Goal: Task Accomplishment & Management: Manage account settings

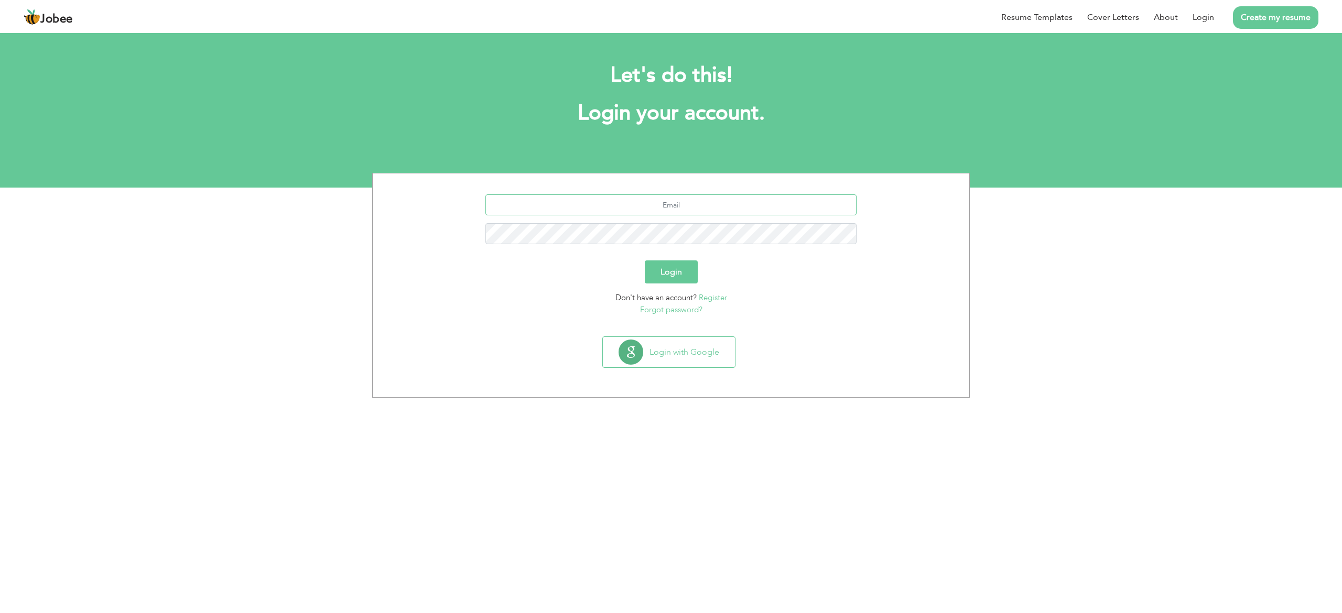
click at [622, 209] on input "text" at bounding box center [671, 205] width 372 height 21
type input "m.abubakar6521@gmail.com"
click at [678, 356] on button "Login with Google" at bounding box center [669, 352] width 132 height 30
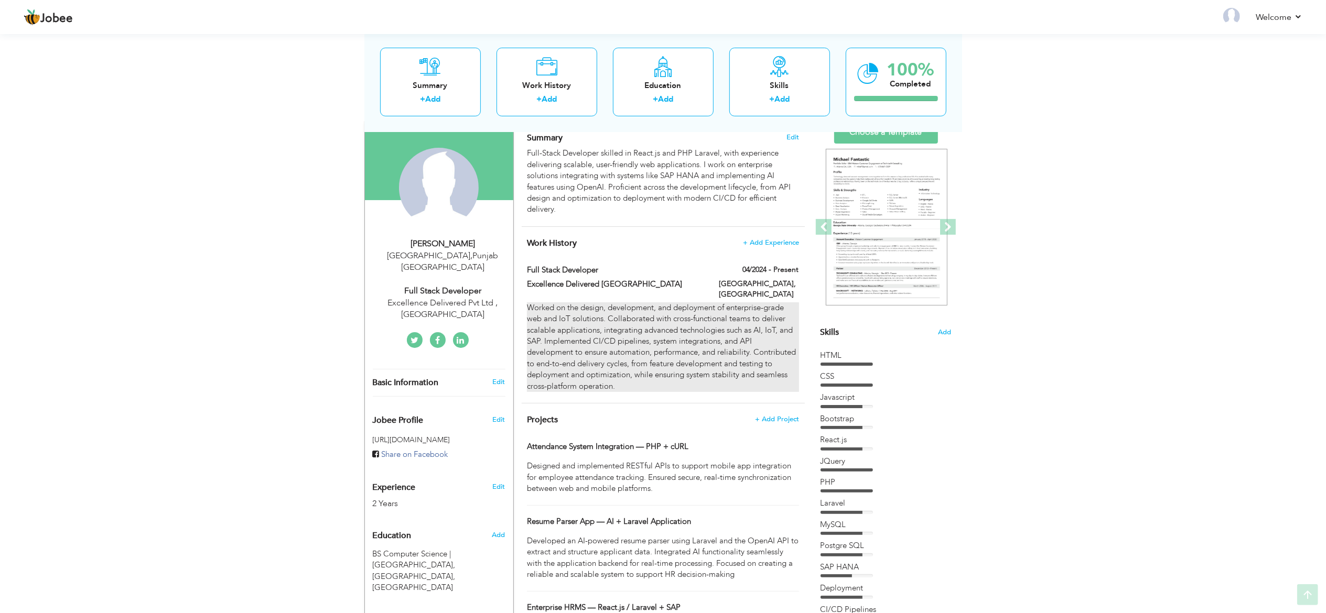
scroll to position [105, 0]
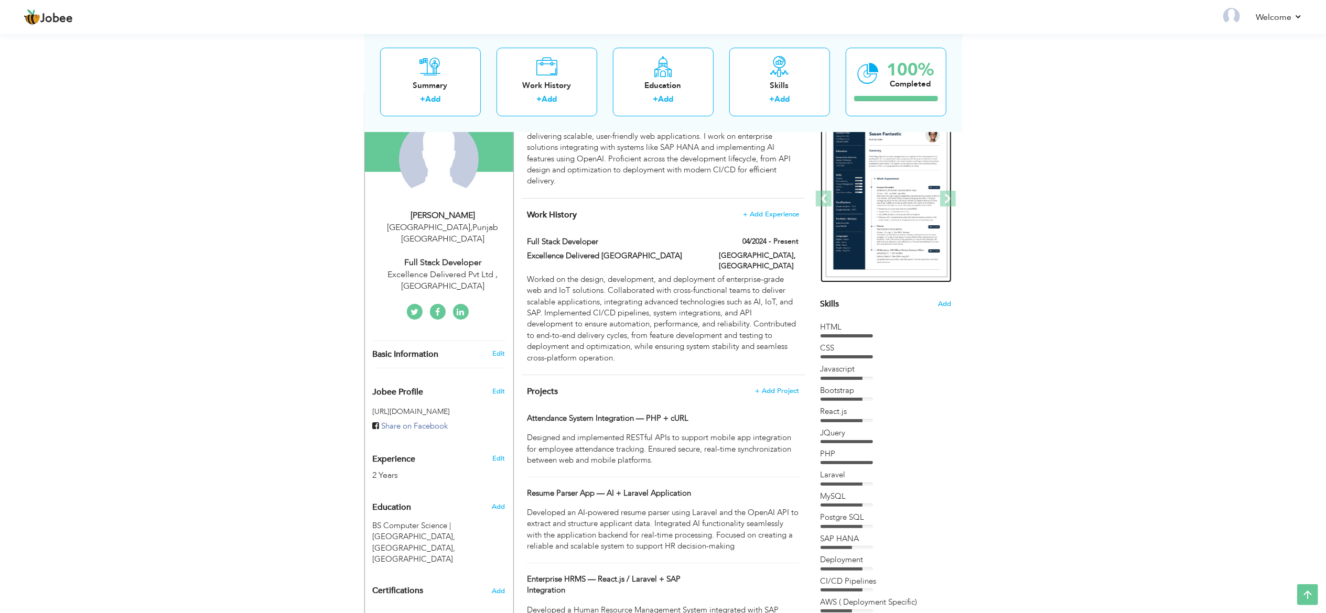
click at [913, 201] on img at bounding box center [887, 199] width 122 height 157
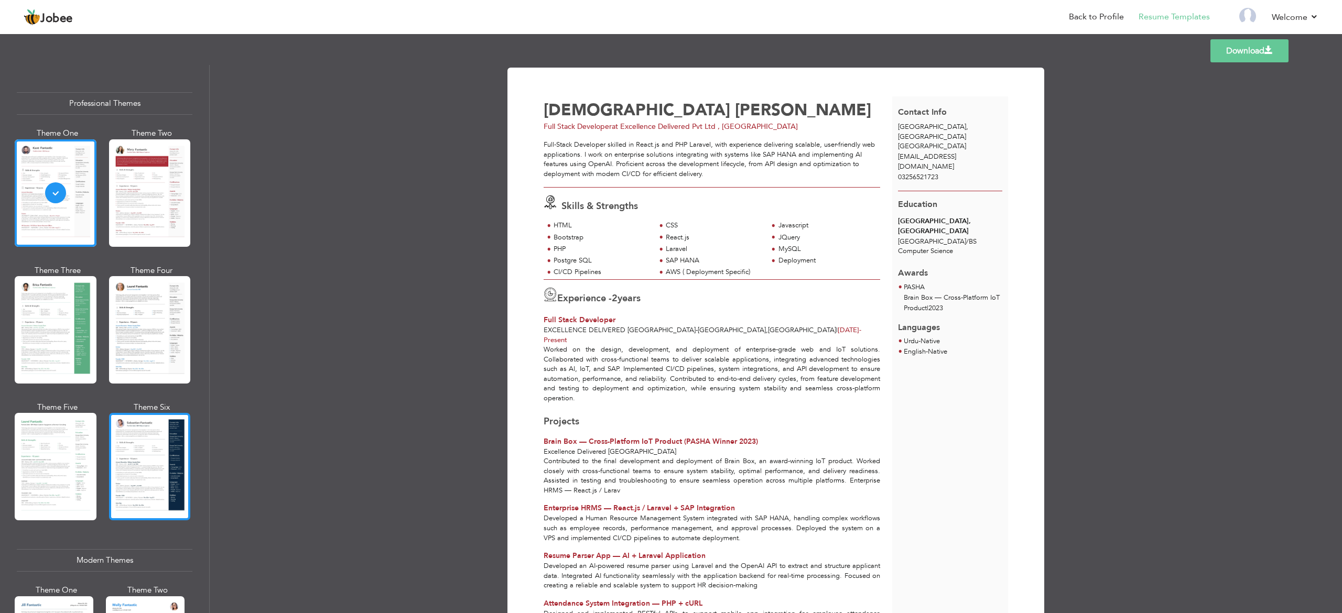
click at [164, 437] on div at bounding box center [150, 466] width 82 height 107
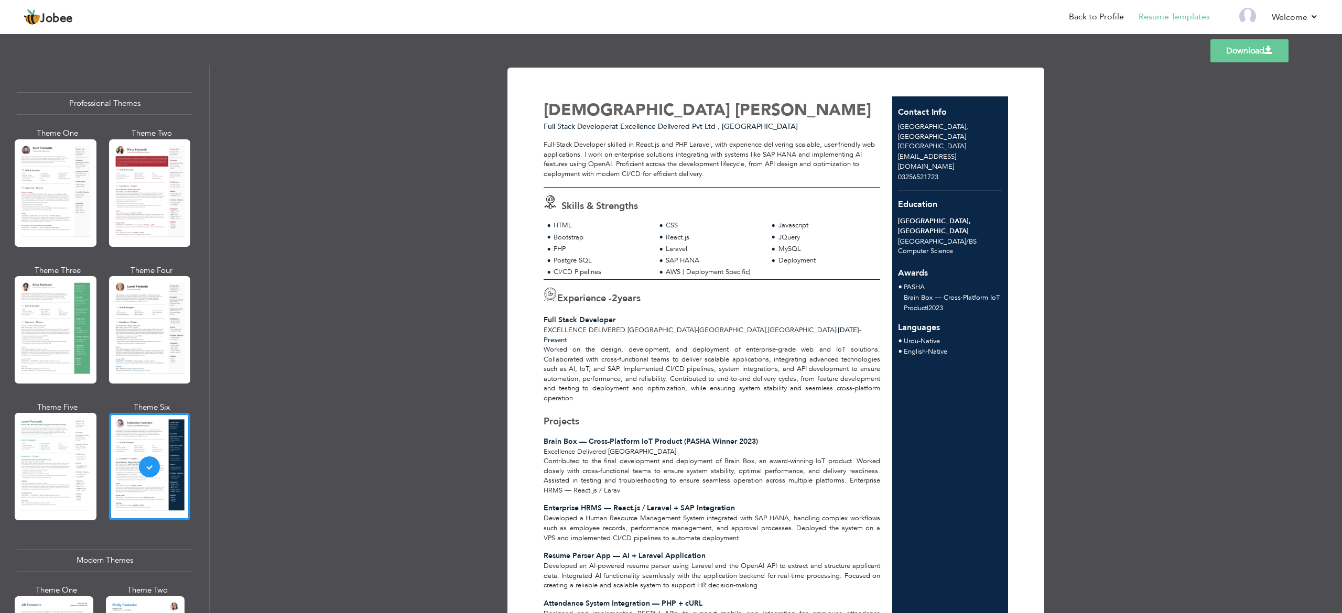
drag, startPoint x: 67, startPoint y: 382, endPoint x: 65, endPoint y: 389, distance: 7.6
drag, startPoint x: 65, startPoint y: 389, endPoint x: 473, endPoint y: 413, distance: 408.6
click at [498, 415] on div "Download Muhammad Abu bakar Full Stack Developer at Excellence Delivered Pvt Lt…" at bounding box center [776, 339] width 1132 height 548
click at [61, 161] on div at bounding box center [56, 192] width 82 height 107
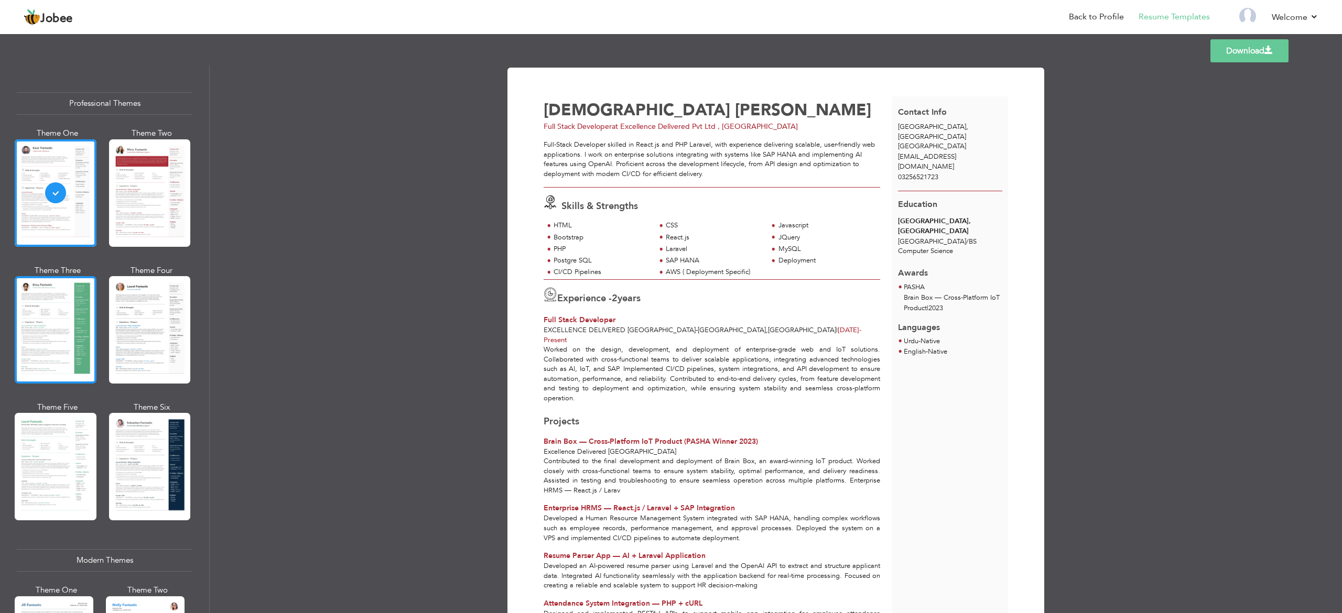
click at [56, 296] on div at bounding box center [56, 329] width 82 height 107
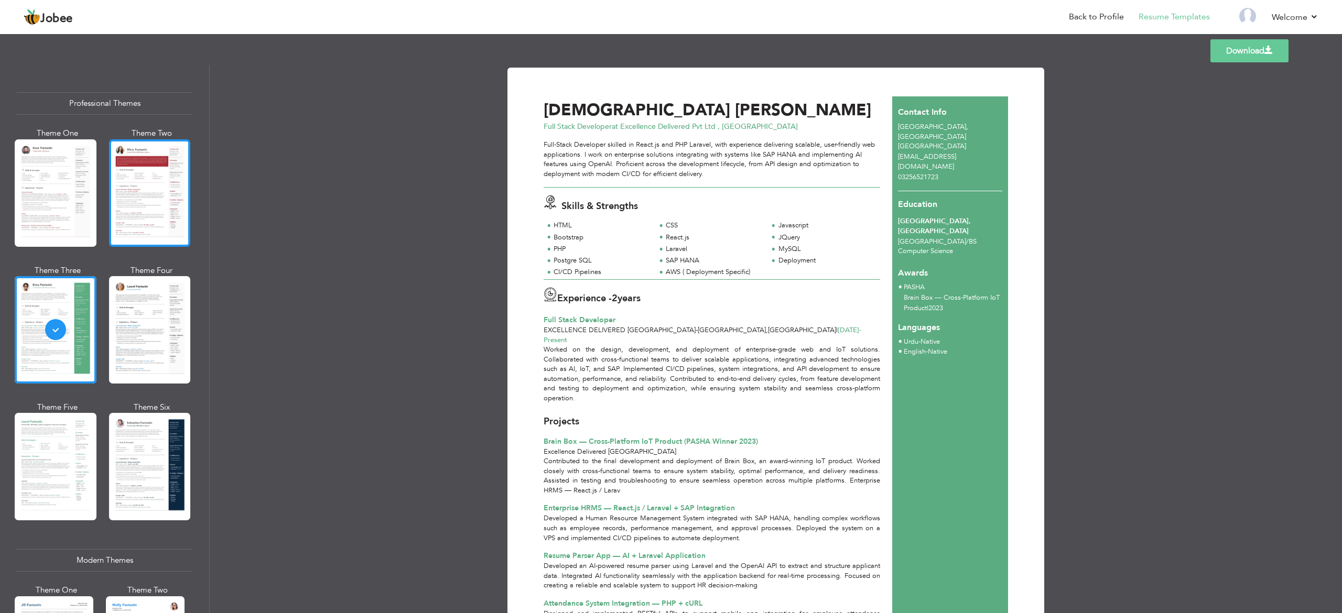
click at [143, 223] on div at bounding box center [150, 192] width 82 height 107
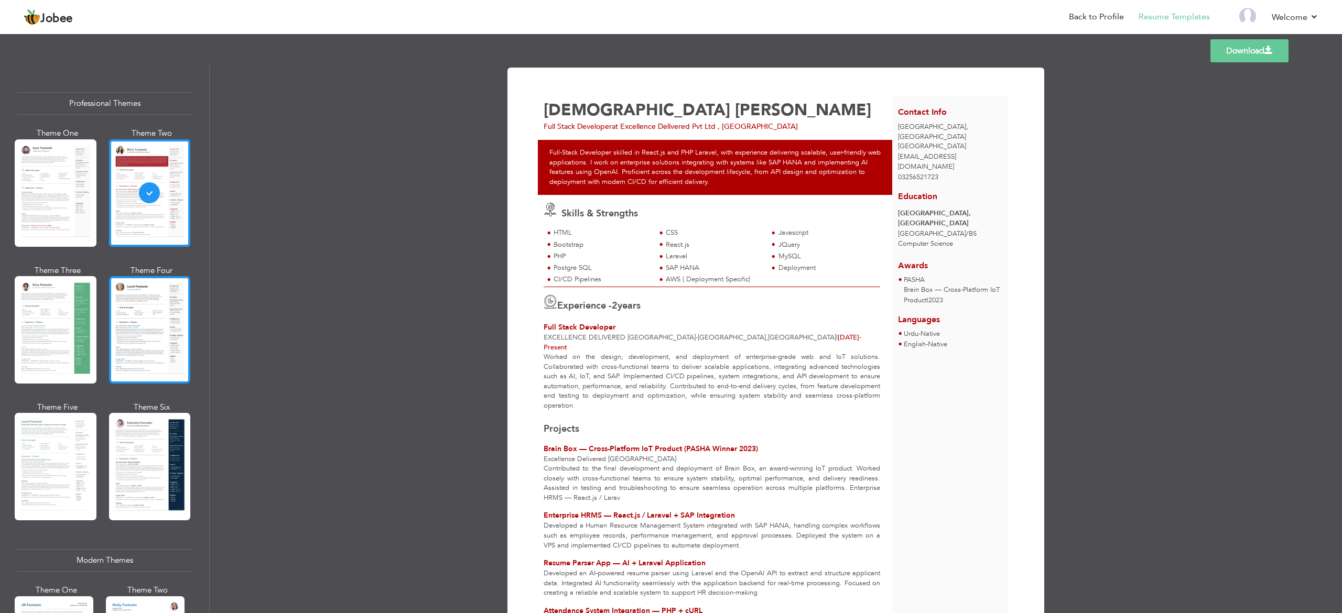
click at [148, 364] on div at bounding box center [150, 329] width 82 height 107
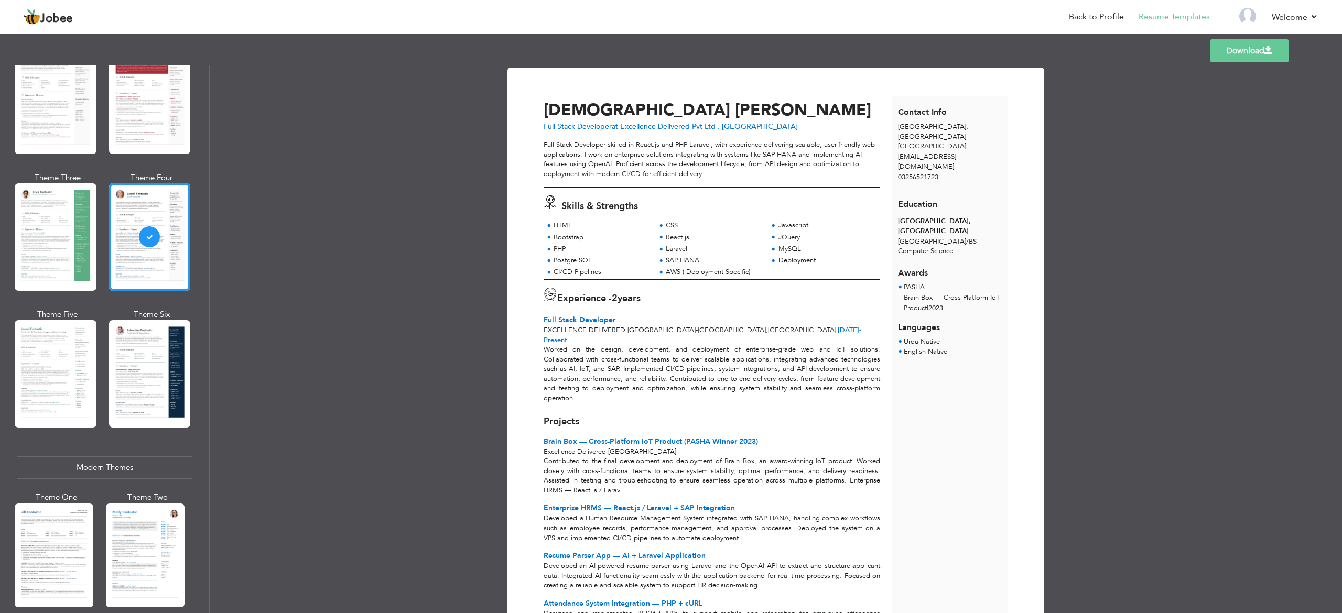
scroll to position [210, 0]
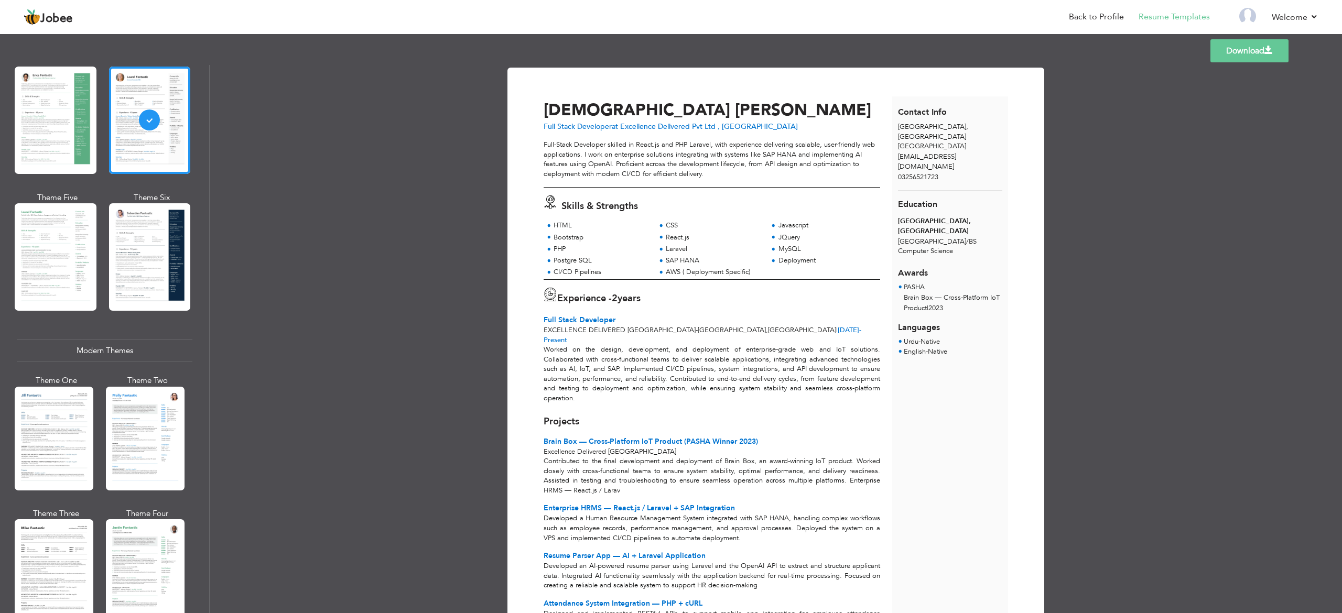
click at [64, 450] on div at bounding box center [54, 439] width 79 height 104
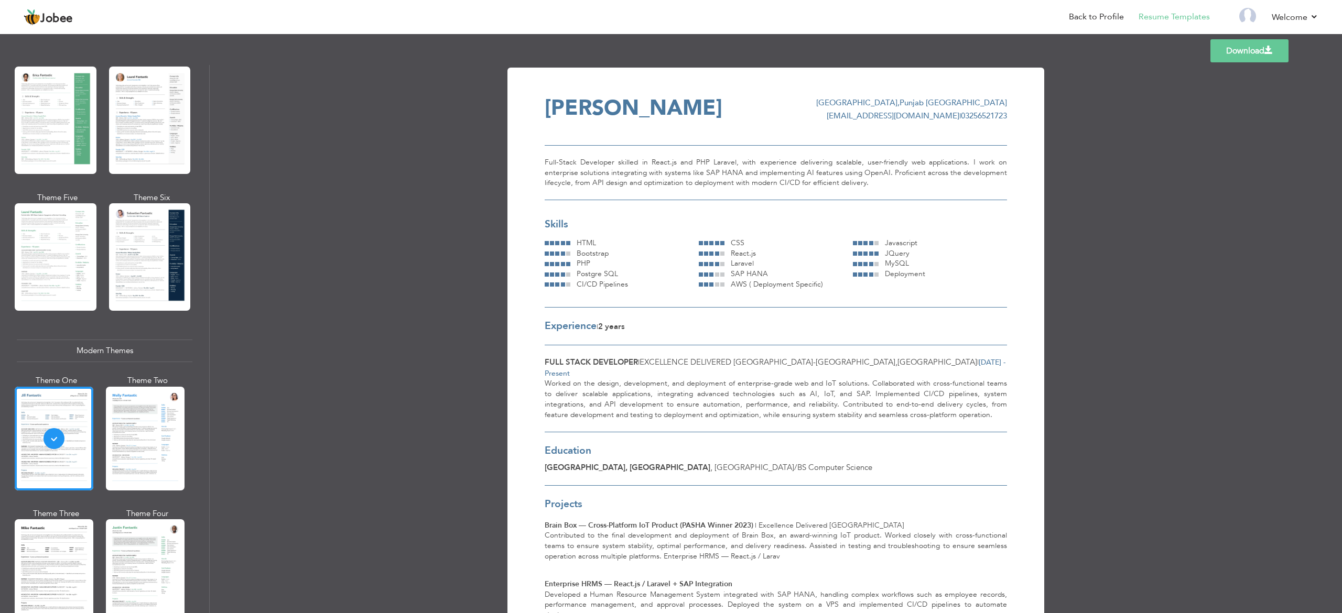
scroll to position [315, 0]
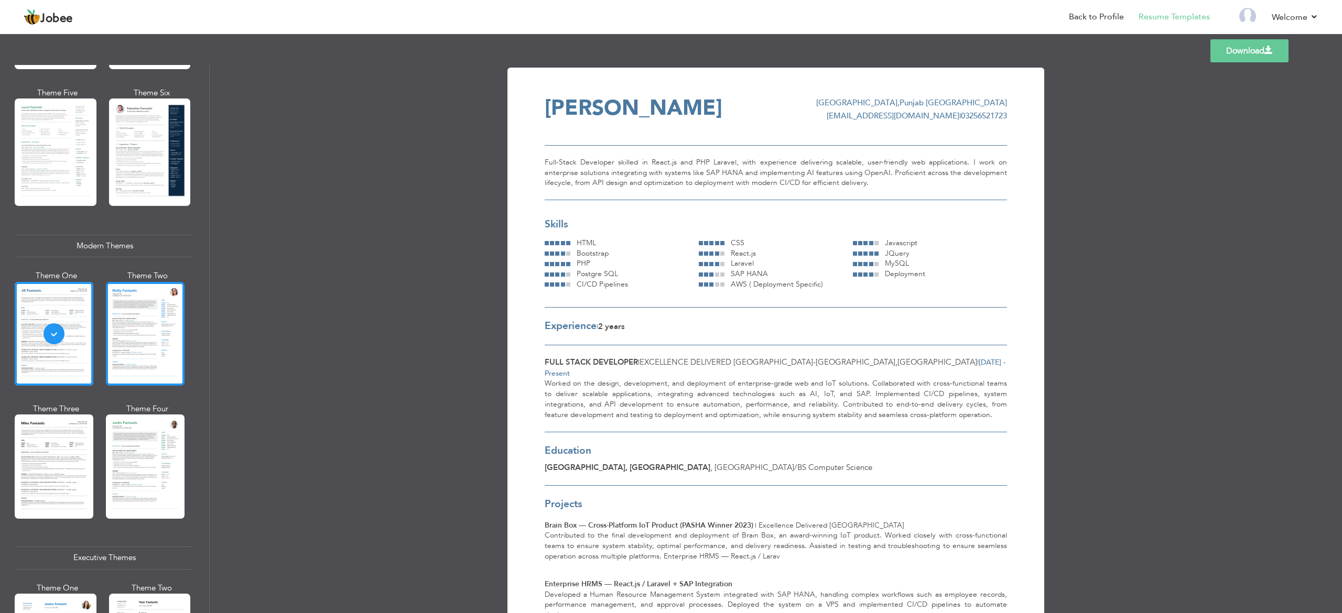
click at [149, 359] on div at bounding box center [145, 334] width 79 height 104
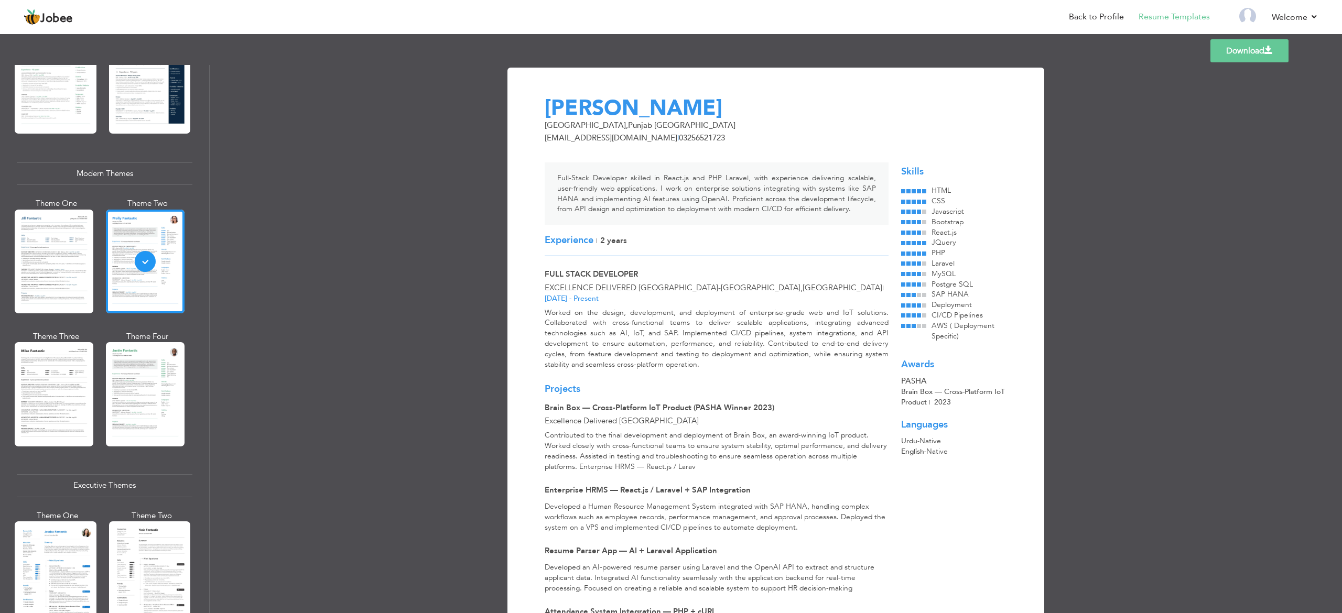
scroll to position [419, 0]
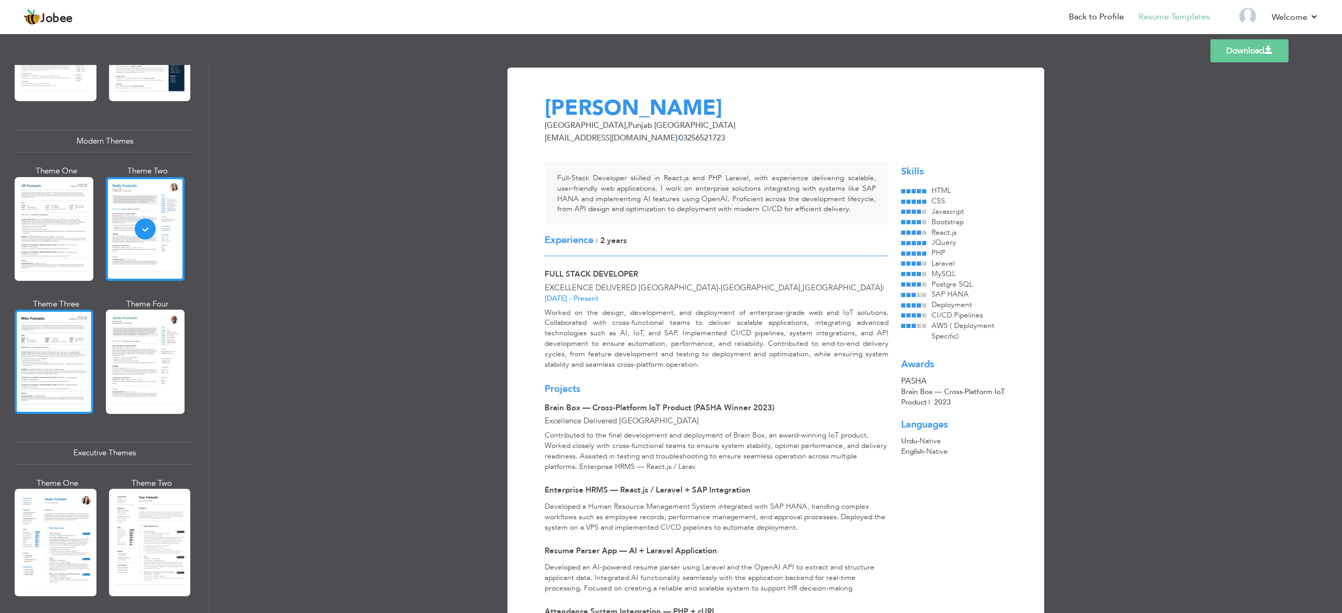
click at [74, 362] on div at bounding box center [54, 362] width 79 height 104
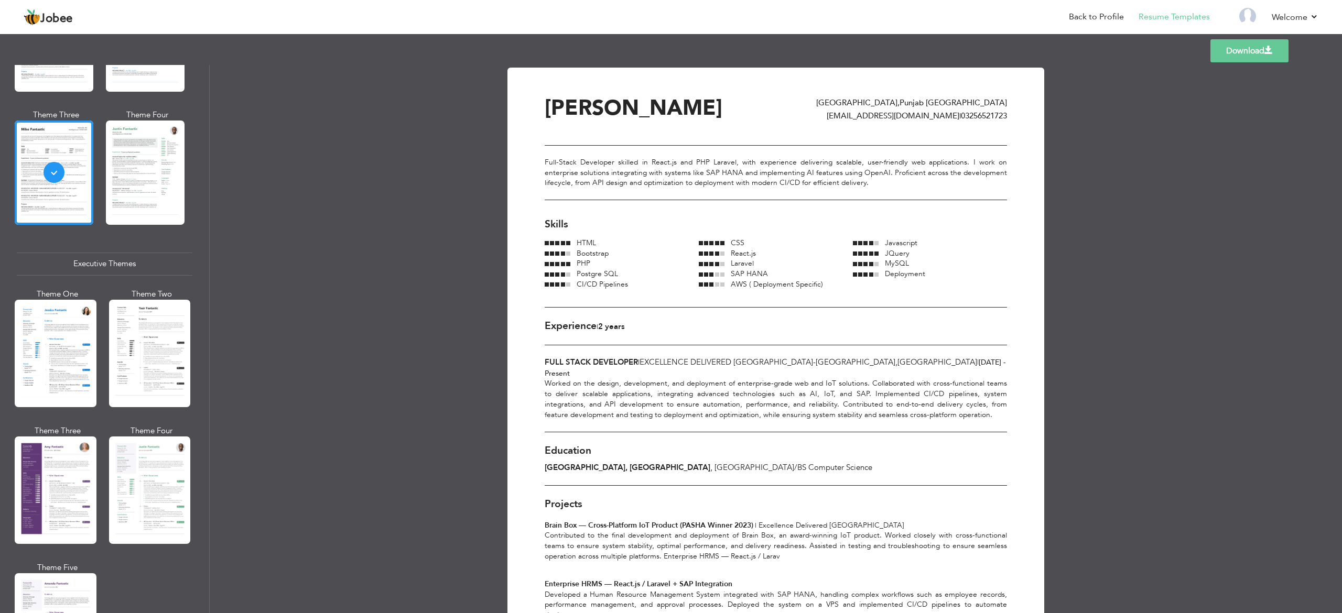
scroll to position [629, 0]
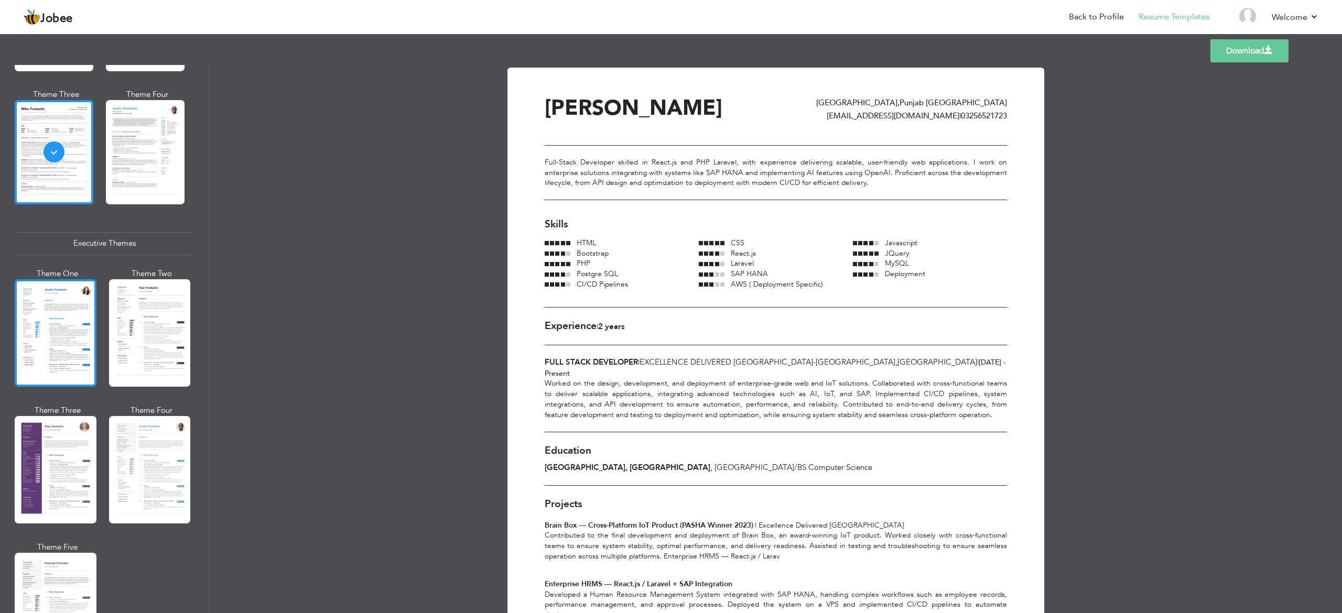
click at [78, 377] on div at bounding box center [56, 332] width 82 height 107
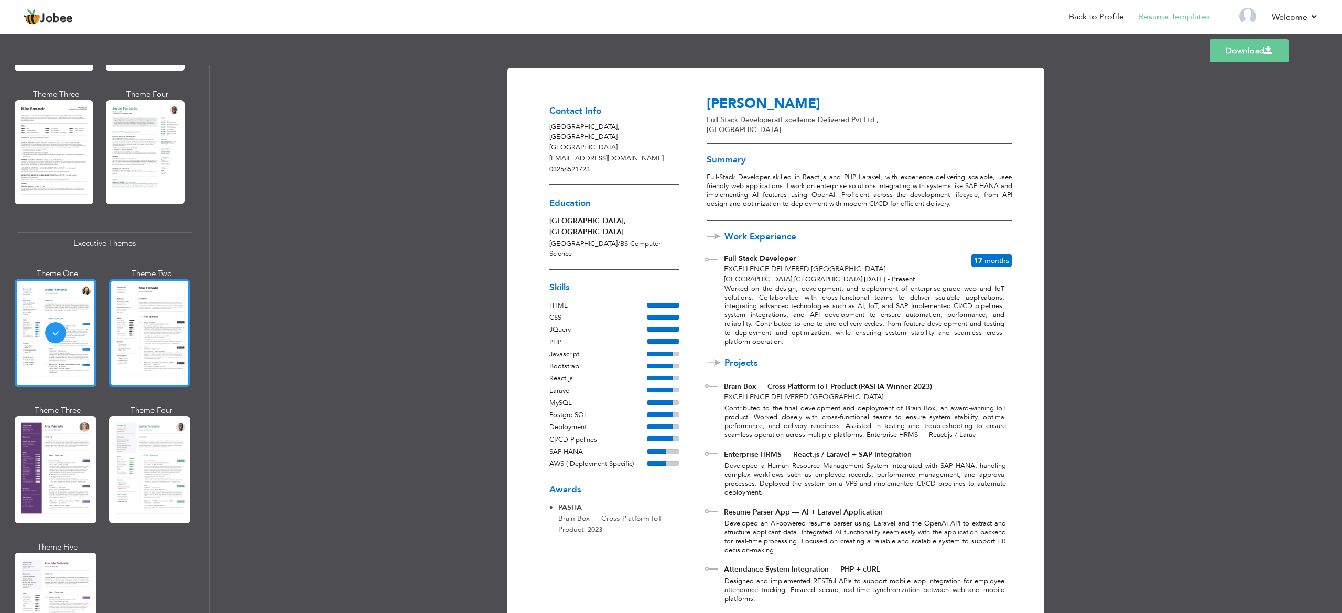
click at [149, 368] on div at bounding box center [150, 332] width 82 height 107
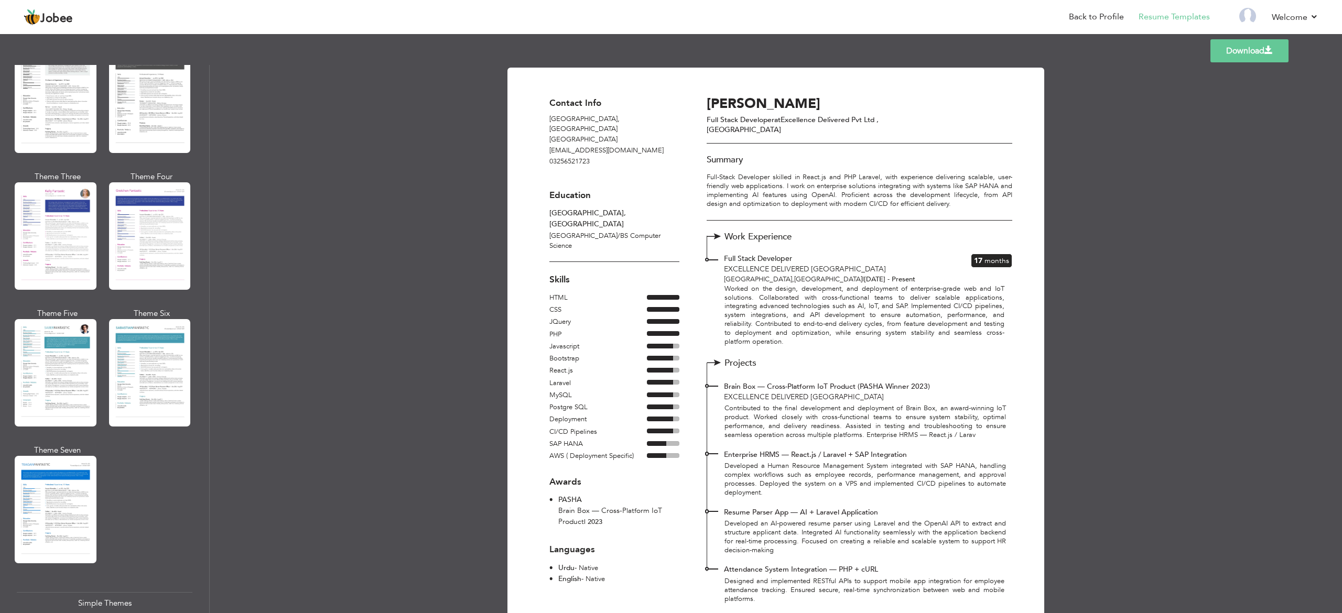
scroll to position [1468, 0]
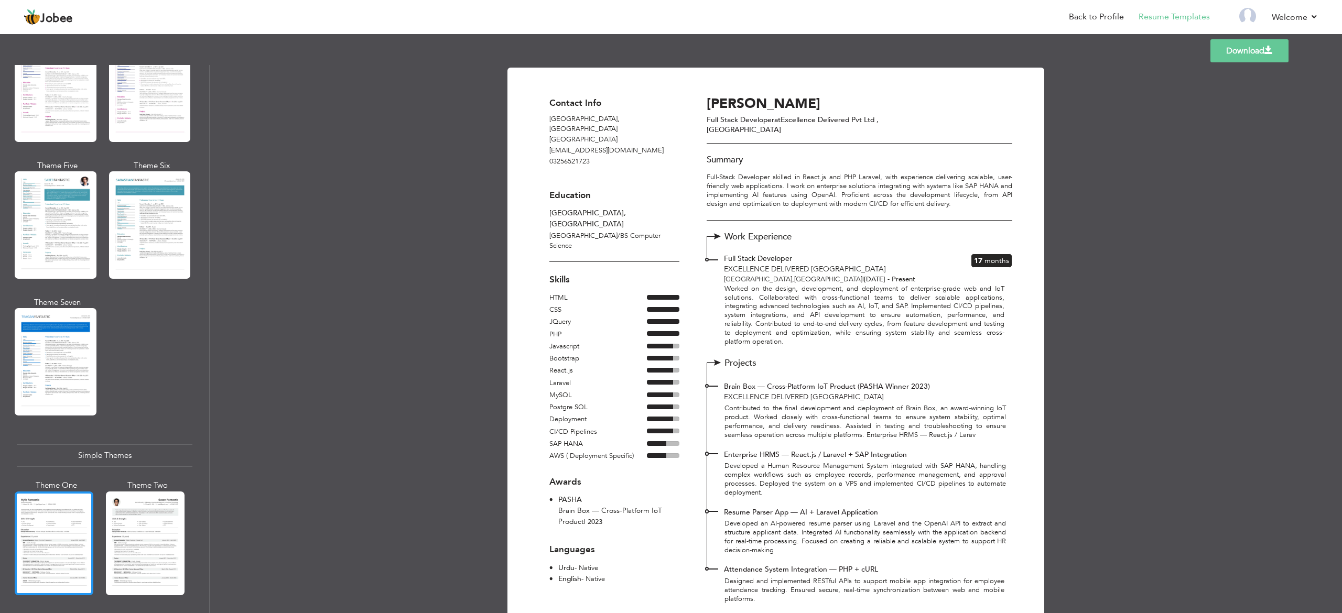
click at [43, 503] on div at bounding box center [54, 544] width 79 height 104
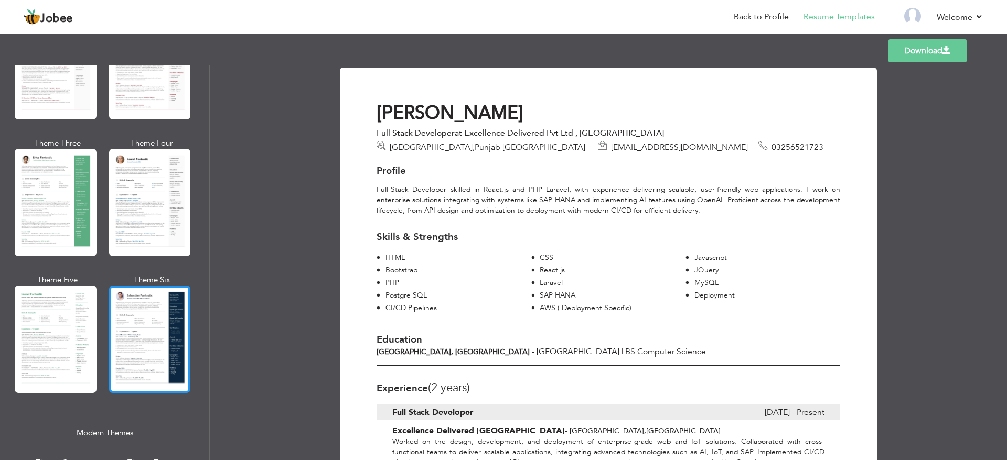
scroll to position [0, 0]
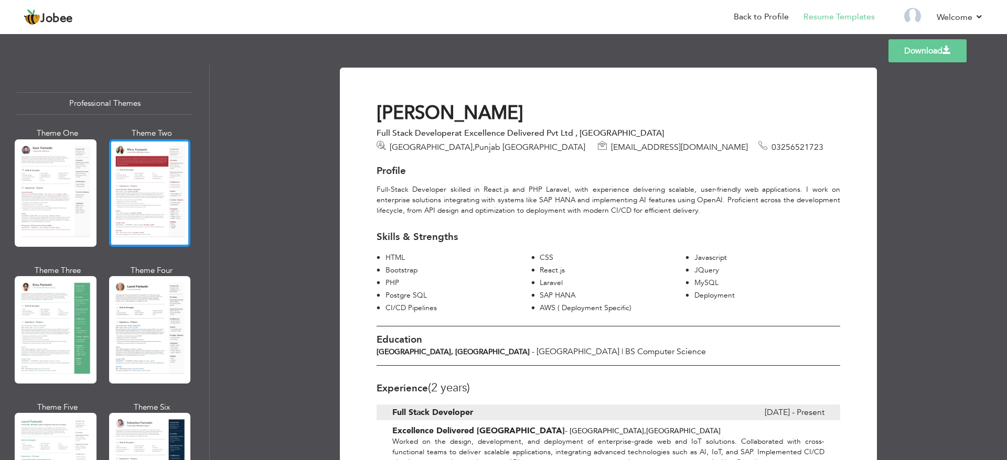
click at [145, 223] on div at bounding box center [150, 192] width 82 height 107
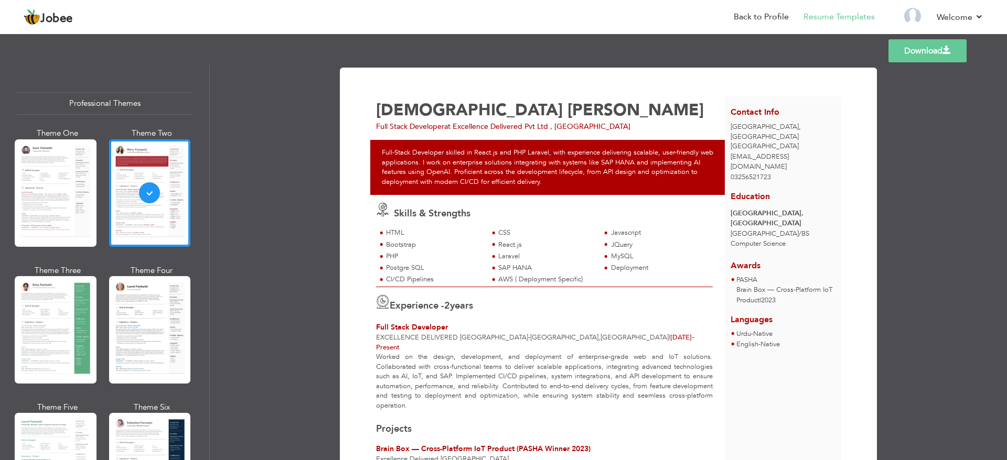
click at [592, 185] on div "Full-Stack Developer skilled in React.js and PHP Laravel, with experience deliv…" at bounding box center [550, 167] width 360 height 55
click at [57, 154] on div at bounding box center [56, 192] width 82 height 107
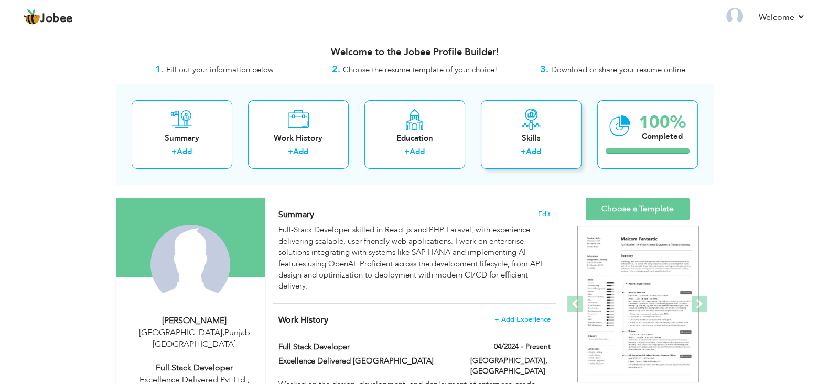
click at [516, 133] on div "Skills" at bounding box center [531, 138] width 84 height 11
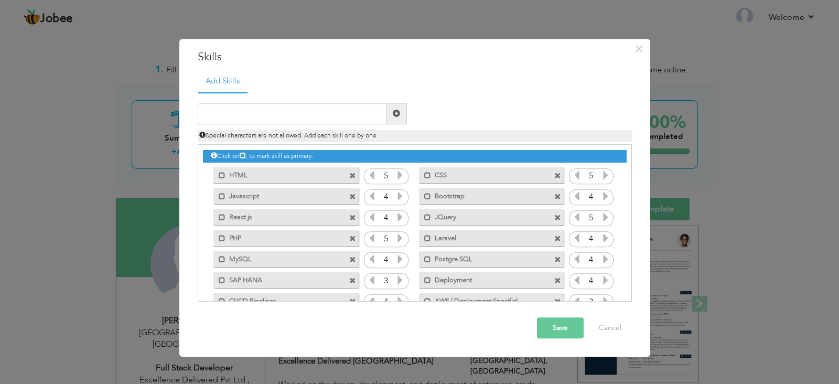
click at [350, 177] on span at bounding box center [352, 175] width 7 height 7
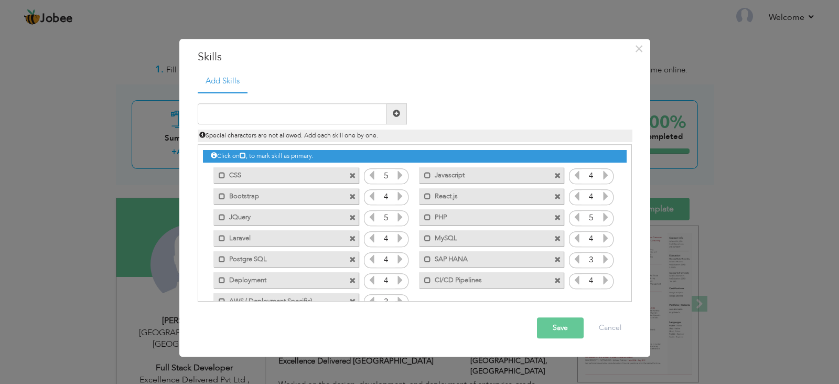
click at [354, 174] on span at bounding box center [353, 172] width 9 height 11
click at [499, 276] on label "AWS ( Deployment Specific)" at bounding box center [484, 278] width 106 height 13
click at [499, 276] on label "AWS ( Deployment Specific)" at bounding box center [485, 278] width 104 height 13
click at [490, 280] on label "AWS ( Deployment Specific)" at bounding box center [484, 278] width 106 height 13
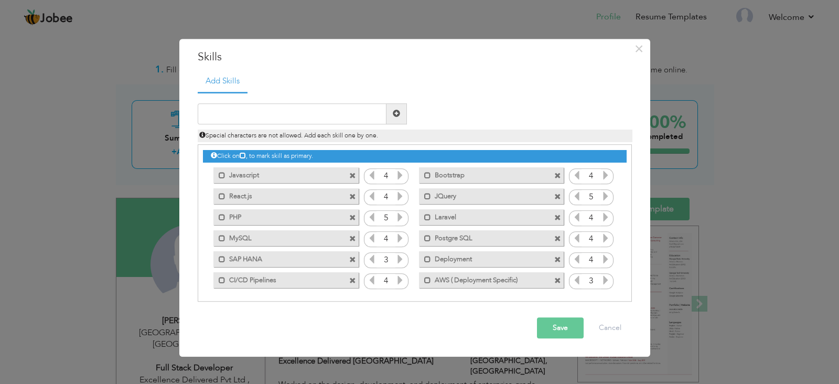
click at [490, 280] on label "AWS ( Deployment Specific)" at bounding box center [484, 278] width 106 height 13
click at [490, 280] on label "AWS ( Deployment Specific)" at bounding box center [485, 278] width 104 height 13
click at [554, 280] on span at bounding box center [557, 280] width 7 height 7
click at [289, 114] on input "text" at bounding box center [292, 113] width 189 height 21
type input "S"
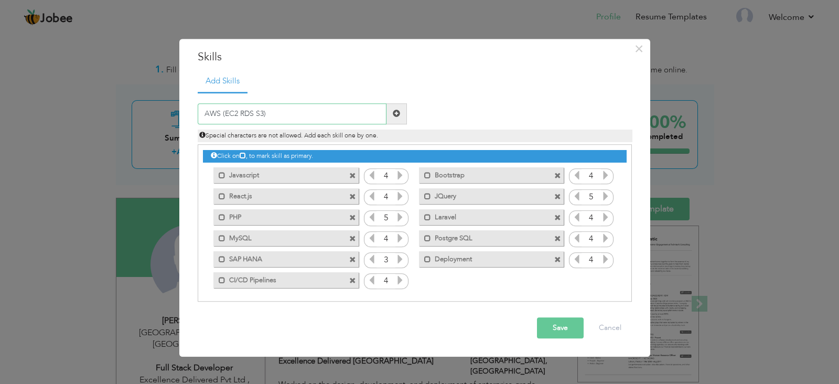
type input "AWS (EC2 RDS S3)"
click at [560, 327] on button "Save" at bounding box center [560, 327] width 47 height 21
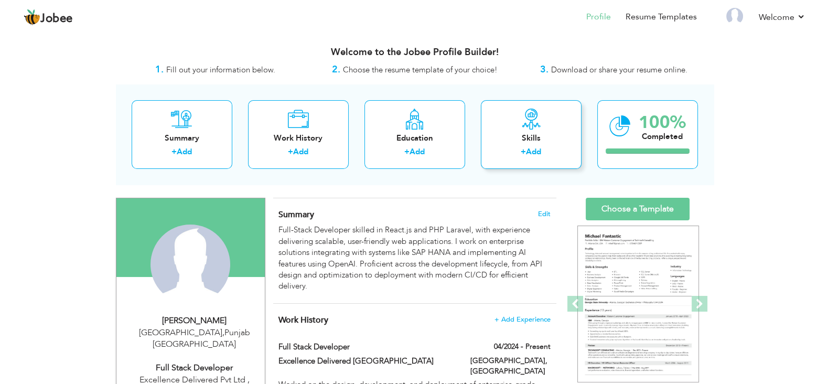
click at [543, 143] on div "Skills" at bounding box center [531, 138] width 84 height 11
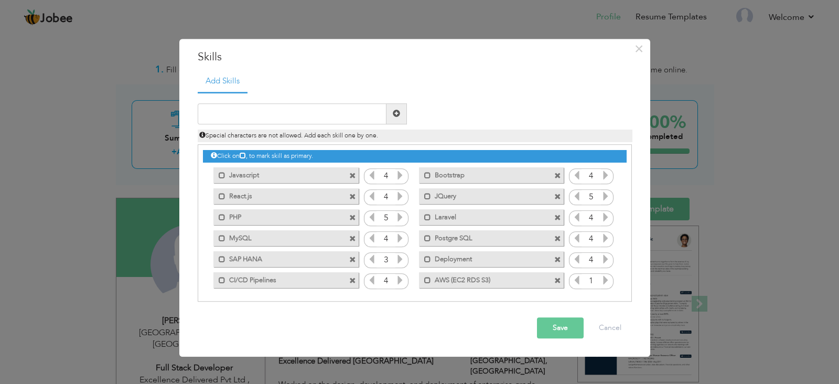
click at [555, 240] on span at bounding box center [557, 238] width 7 height 7
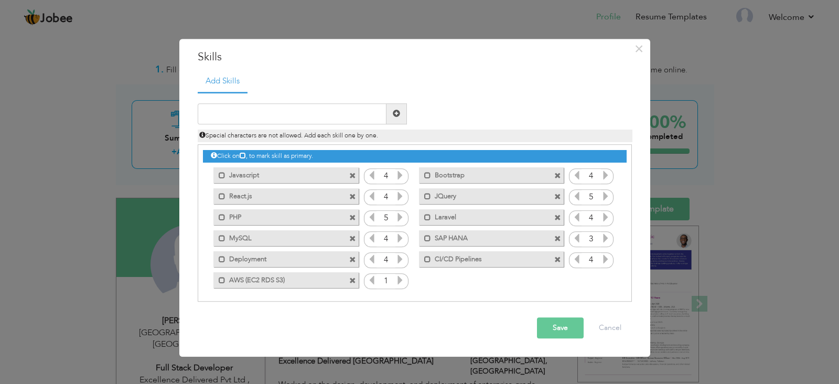
drag, startPoint x: 362, startPoint y: 182, endPoint x: 253, endPoint y: 176, distance: 108.7
click at [253, 176] on div "Click on , to mark skill as primary. Mark as primary skill. Javascript 4 Bootst…" at bounding box center [414, 218] width 423 height 146
drag, startPoint x: 259, startPoint y: 172, endPoint x: 503, endPoint y: 176, distance: 244.3
click at [503, 176] on div "Click on , to mark skill as primary. Mark as primary skill. Javascript 4 Bootst…" at bounding box center [414, 218] width 423 height 146
click at [556, 177] on span at bounding box center [557, 175] width 7 height 7
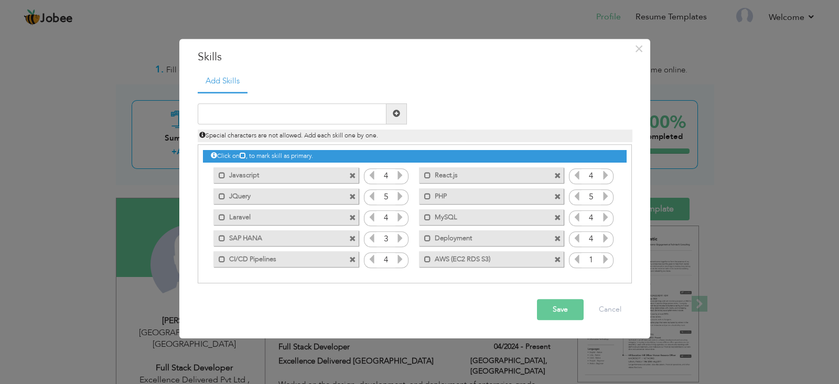
click at [567, 300] on button "Save" at bounding box center [560, 309] width 47 height 21
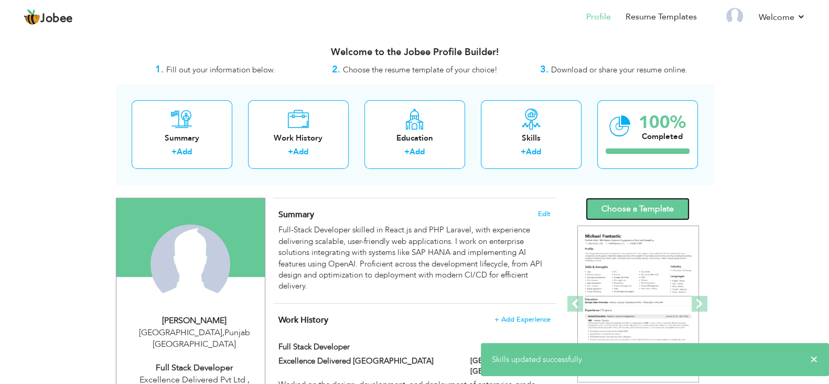
click at [626, 208] on link "Choose a Template" at bounding box center [638, 209] width 104 height 23
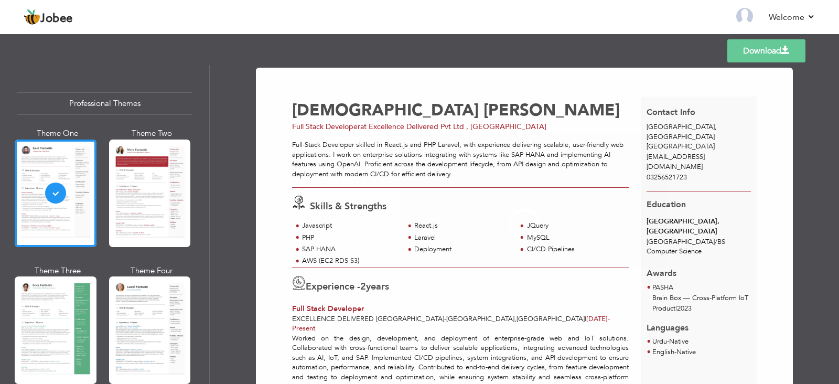
scroll to position [65, 0]
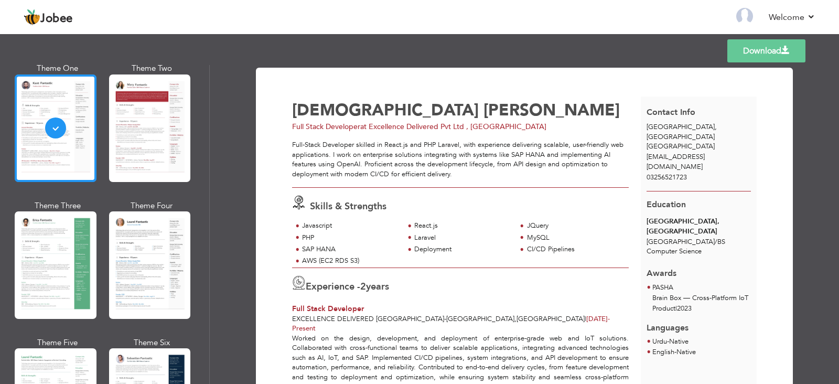
click at [78, 132] on div at bounding box center [56, 127] width 82 height 107
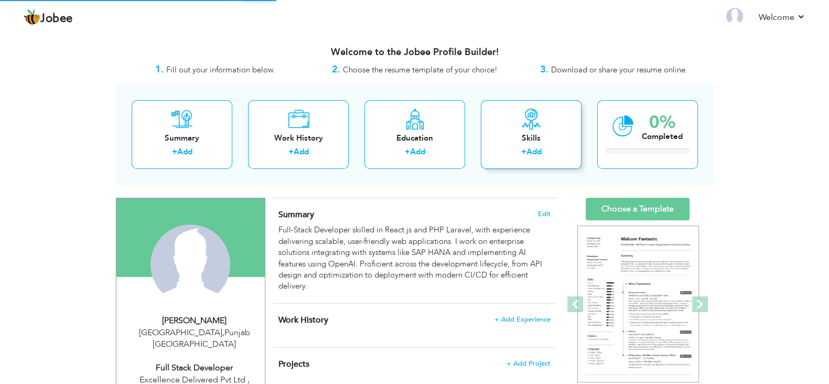
click at [546, 156] on div "+ Add" at bounding box center [531, 153] width 84 height 14
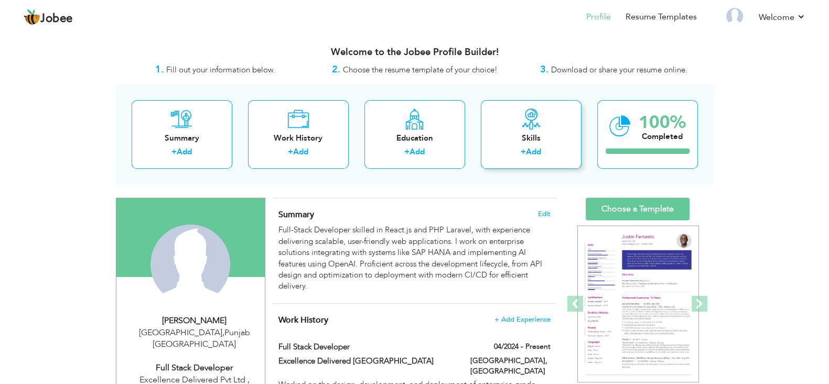
click at [553, 139] on div "Skills" at bounding box center [531, 138] width 84 height 11
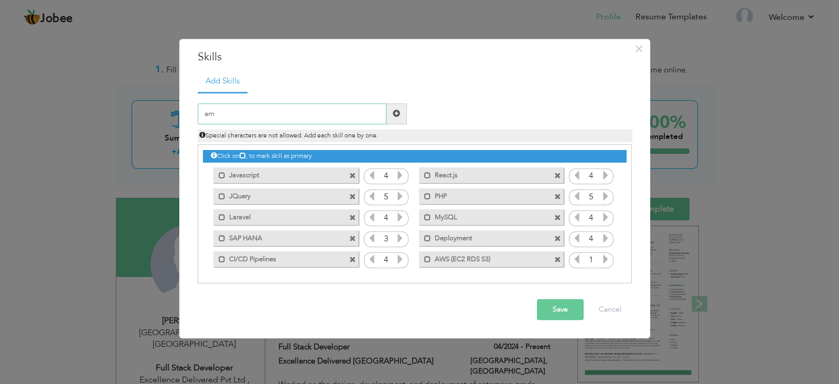
type input "a"
click at [227, 115] on input "MongoDB" at bounding box center [292, 113] width 189 height 21
type input "Mongo DB"
click at [564, 305] on button "Save" at bounding box center [560, 309] width 47 height 21
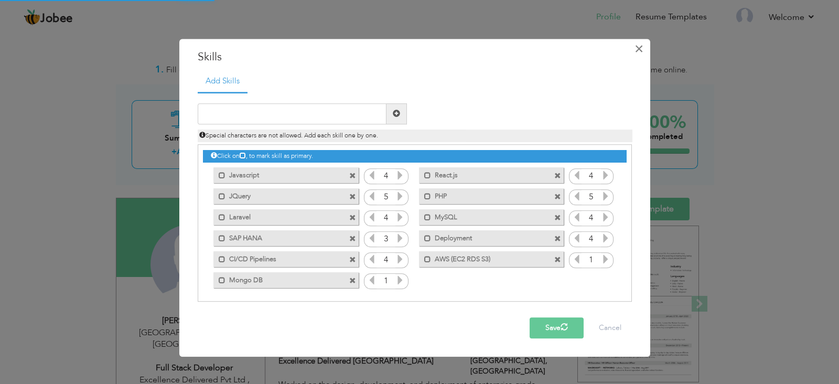
drag, startPoint x: 638, startPoint y: 51, endPoint x: 636, endPoint y: 56, distance: 5.5
click at [638, 51] on span "×" at bounding box center [638, 48] width 9 height 19
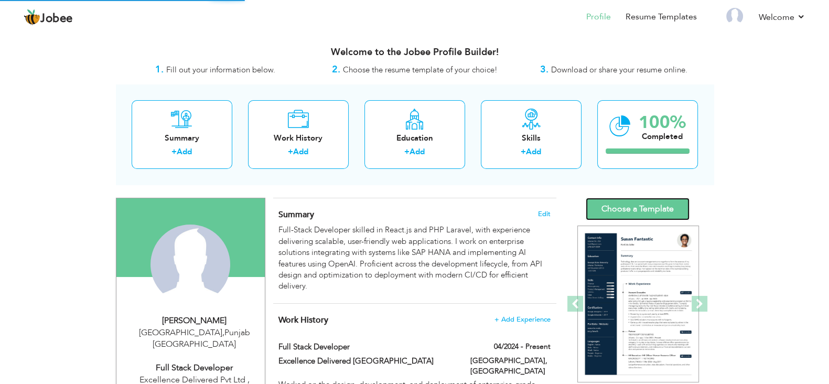
click at [610, 210] on link "Choose a Template" at bounding box center [638, 209] width 104 height 23
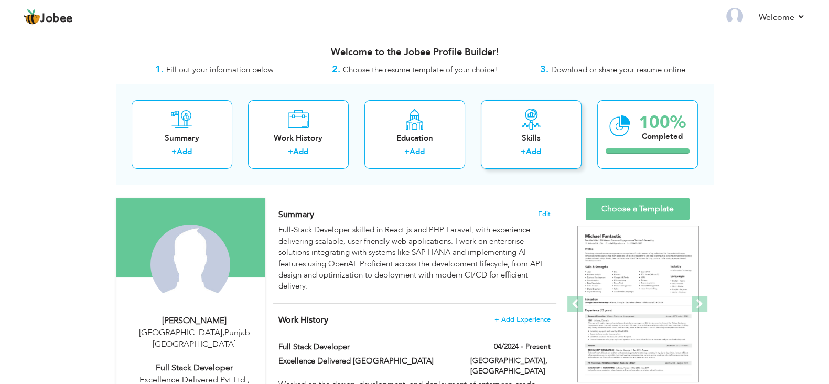
click at [496, 127] on div "Skills + Add" at bounding box center [531, 134] width 101 height 69
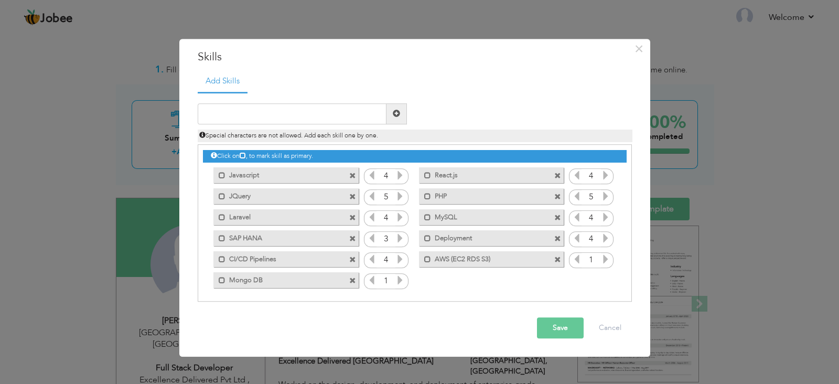
drag, startPoint x: 312, startPoint y: 280, endPoint x: 322, endPoint y: 232, distance: 48.8
click at [322, 232] on div "Click on , to mark skill as primary. Mark as primary skill. Javascript 4 React.…" at bounding box center [414, 218] width 423 height 146
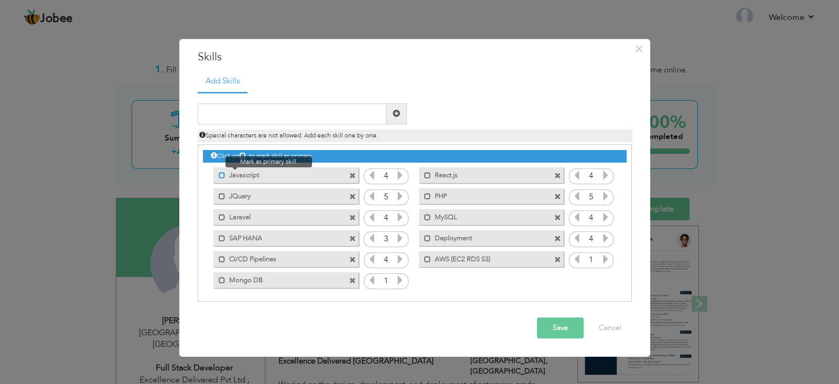
click at [220, 174] on span at bounding box center [222, 175] width 7 height 7
click at [222, 175] on span at bounding box center [224, 175] width 7 height 7
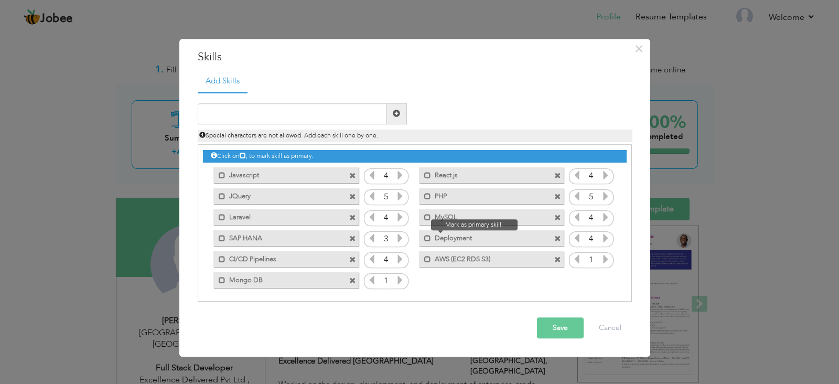
drag, startPoint x: 488, startPoint y: 235, endPoint x: 419, endPoint y: 236, distance: 68.2
click at [419, 236] on div "Mark as primary skill. Deployment" at bounding box center [491, 238] width 145 height 16
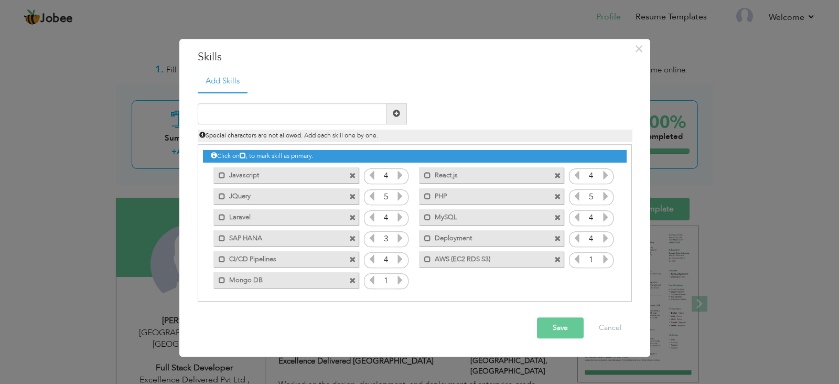
click at [556, 235] on span at bounding box center [557, 238] width 7 height 7
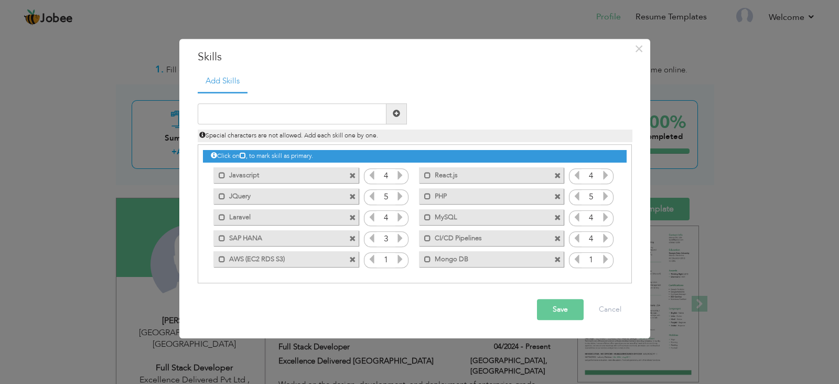
click at [558, 240] on span at bounding box center [557, 238] width 7 height 7
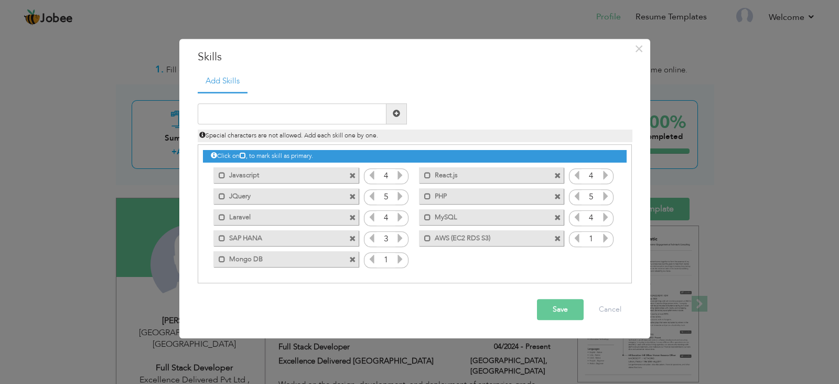
click at [560, 239] on span at bounding box center [557, 238] width 7 height 7
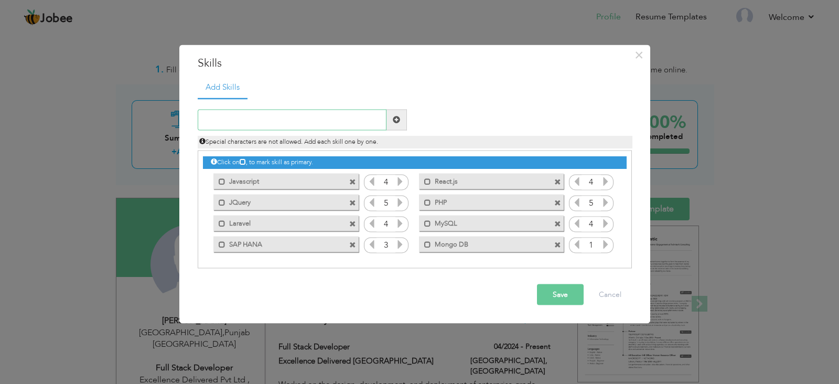
click at [316, 117] on input "text" at bounding box center [292, 119] width 189 height 21
type input "Deployment"
click at [574, 293] on button "Save" at bounding box center [560, 294] width 47 height 21
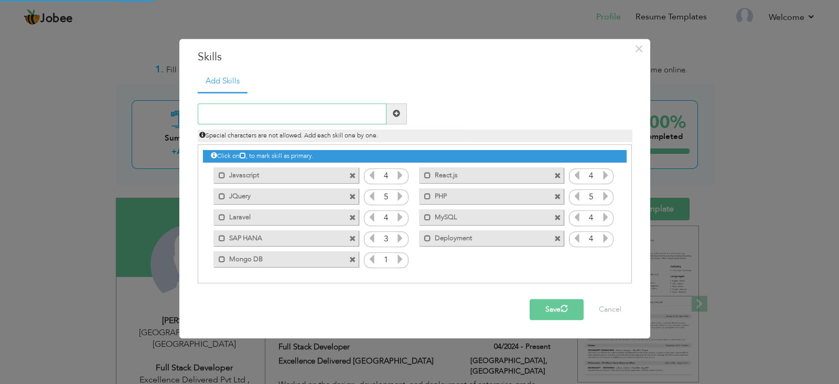
click at [305, 106] on input "text" at bounding box center [292, 113] width 189 height 21
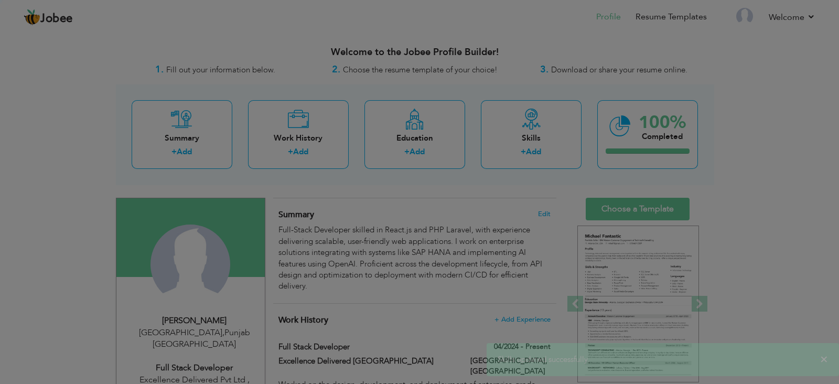
type input "CID"
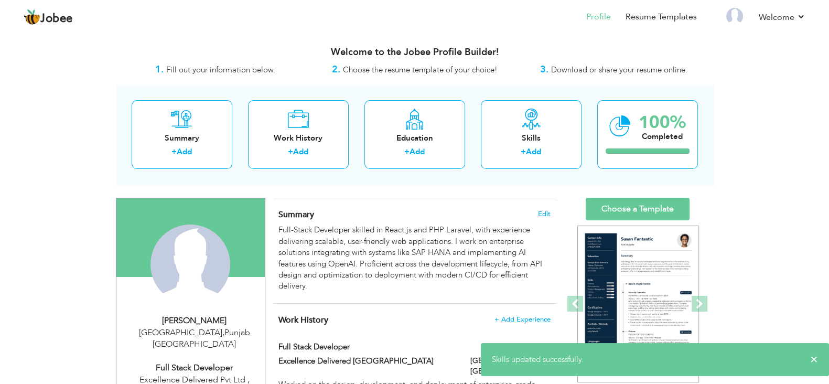
click at [479, 125] on div "Summary + Add Work History + Add Education + Add Skills + Add 100% Completed" at bounding box center [415, 134] width 598 height 100
click at [501, 124] on div "Skills + Add" at bounding box center [531, 134] width 101 height 69
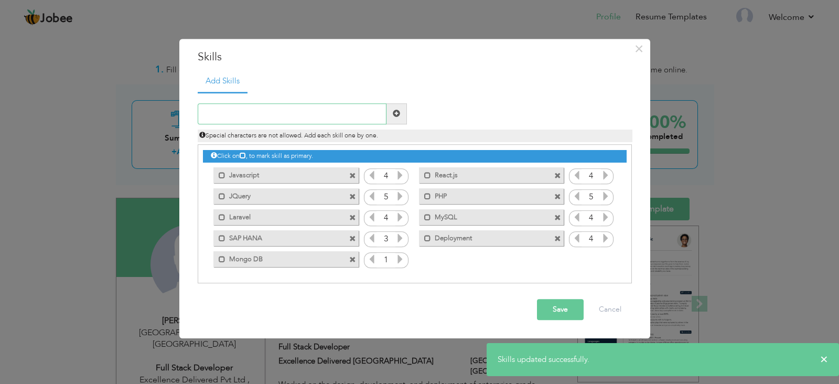
click at [301, 116] on input "text" at bounding box center [292, 113] width 189 height 21
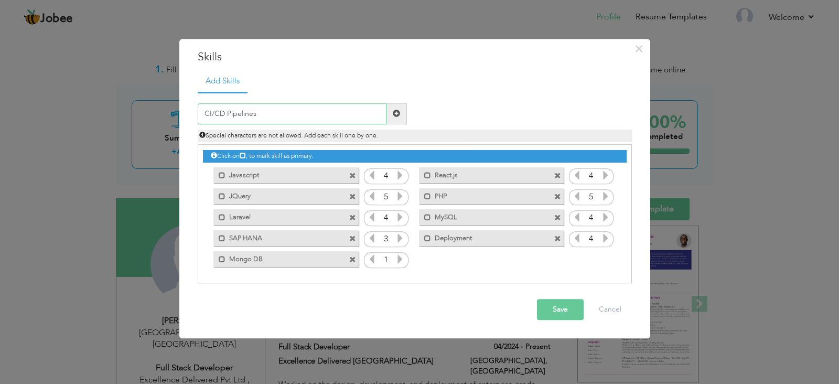
type input "CI/CD Pipelines"
click at [399, 110] on span at bounding box center [396, 113] width 7 height 7
click at [293, 118] on input "text" at bounding box center [292, 113] width 189 height 21
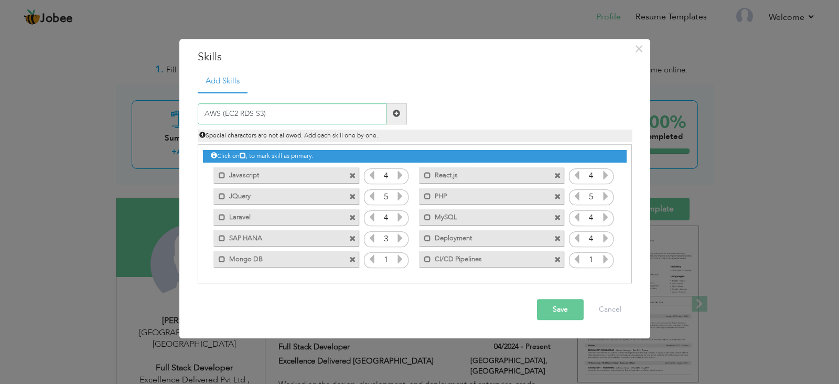
type input "AWS (EC2 RDS S3)"
click at [545, 308] on button "Save" at bounding box center [560, 309] width 47 height 21
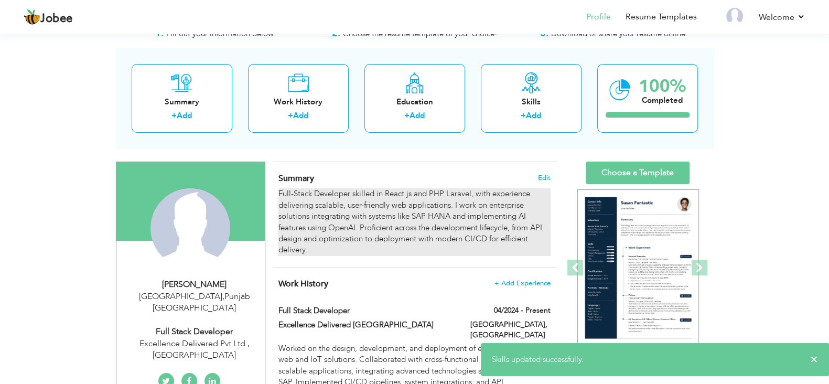
scroll to position [65, 0]
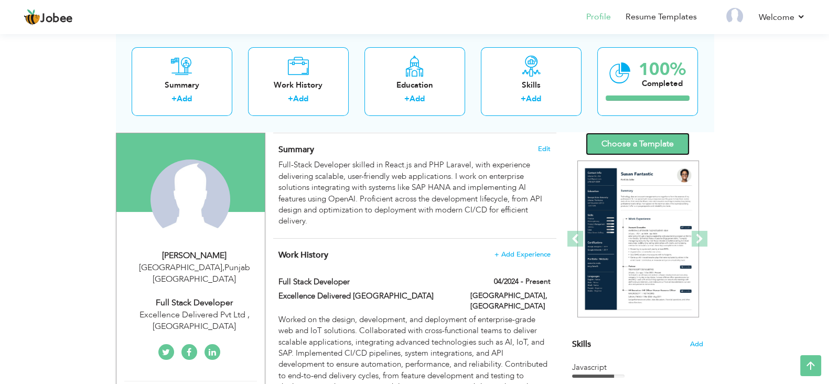
click at [619, 140] on link "Choose a Template" at bounding box center [638, 144] width 104 height 23
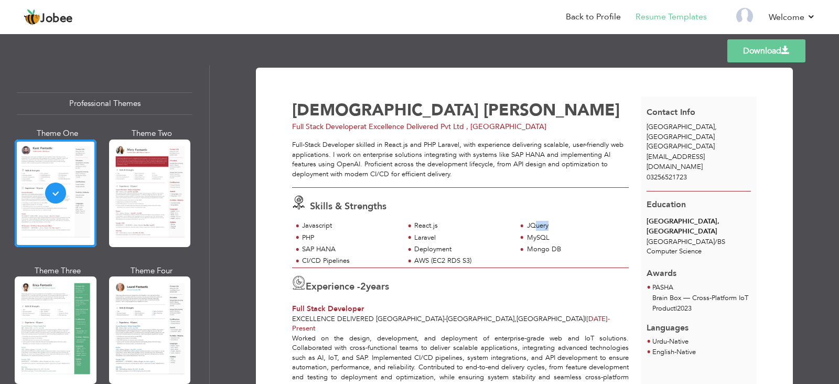
drag, startPoint x: 288, startPoint y: 229, endPoint x: 533, endPoint y: 225, distance: 244.3
click at [533, 225] on div "Javascript React.js JQuery PHP" at bounding box center [460, 244] width 349 height 47
click at [442, 245] on div "Deployment" at bounding box center [462, 249] width 96 height 10
drag, startPoint x: 290, startPoint y: 228, endPoint x: 561, endPoint y: 228, distance: 270.5
click at [561, 228] on div "Javascript React.js JQuery PHP Laravel MySQL SAP HANA" at bounding box center [460, 244] width 337 height 47
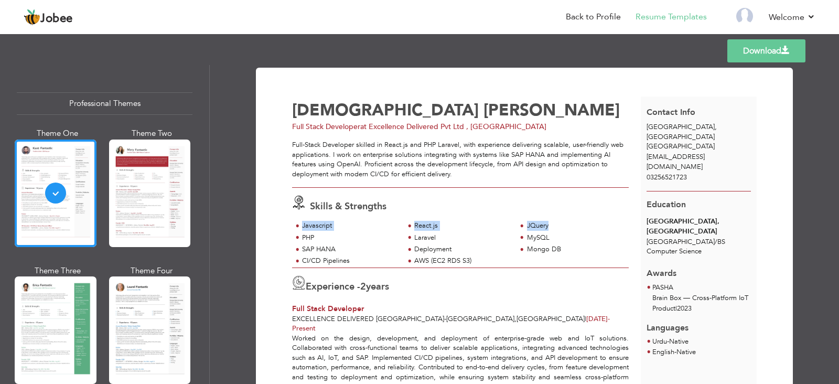
click at [561, 228] on div "JQuery" at bounding box center [575, 226] width 96 height 10
drag, startPoint x: 288, startPoint y: 225, endPoint x: 554, endPoint y: 228, distance: 265.8
click at [554, 228] on div "Javascript React.js JQuery PHP" at bounding box center [460, 244] width 349 height 47
click at [555, 228] on div "JQuery" at bounding box center [575, 226] width 96 height 10
drag, startPoint x: 533, startPoint y: 226, endPoint x: 286, endPoint y: 226, distance: 246.9
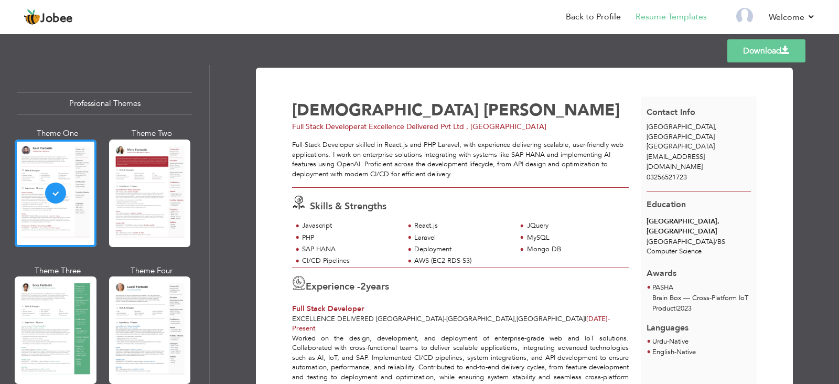
click at [286, 226] on div "Javascript React.js JQuery PHP" at bounding box center [460, 244] width 349 height 47
click at [528, 223] on div "JQuery" at bounding box center [575, 226] width 96 height 10
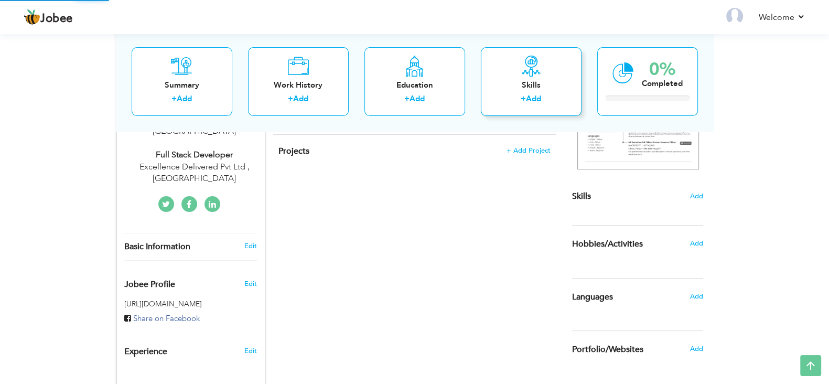
click at [525, 102] on label "+" at bounding box center [523, 99] width 5 height 11
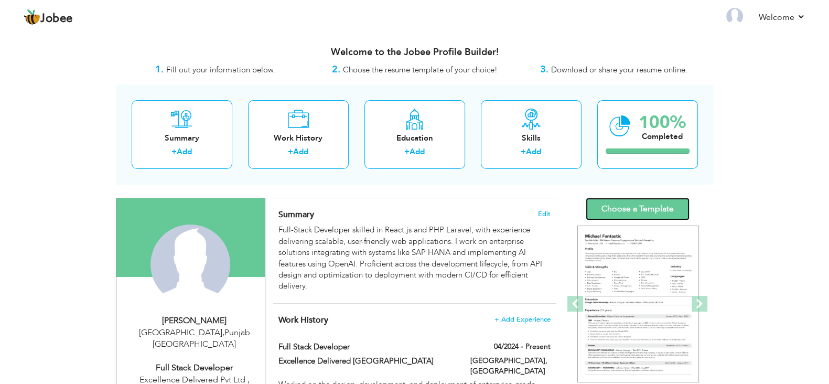
click at [674, 198] on link "Choose a Template" at bounding box center [638, 209] width 104 height 23
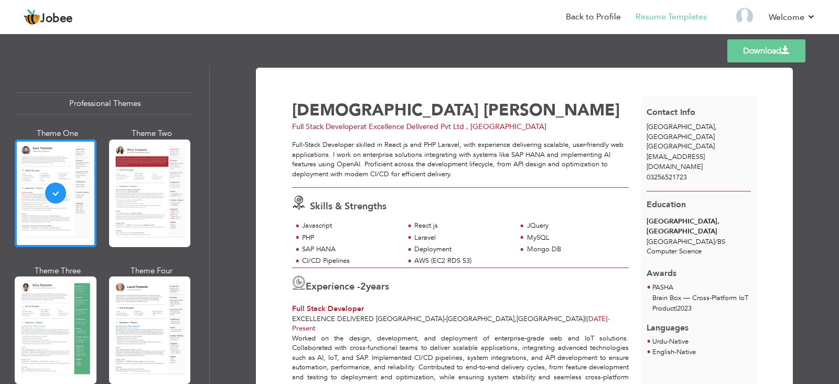
click at [760, 51] on link "Download" at bounding box center [766, 50] width 78 height 23
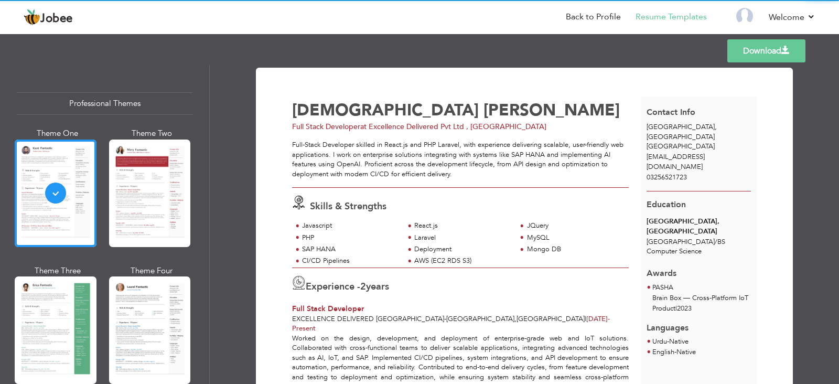
click at [762, 50] on link "Download" at bounding box center [766, 50] width 78 height 23
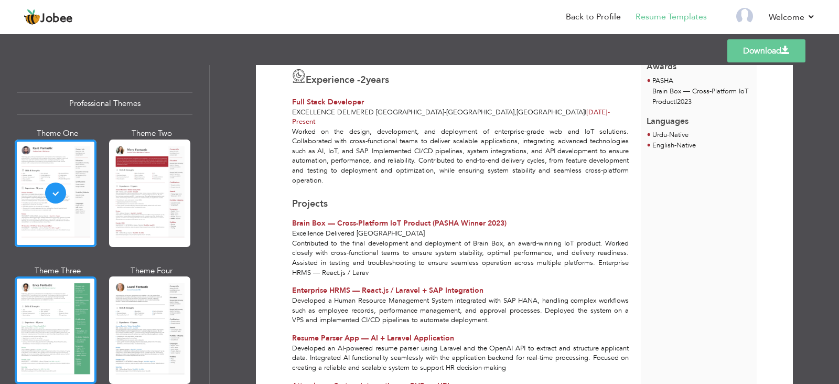
scroll to position [131, 0]
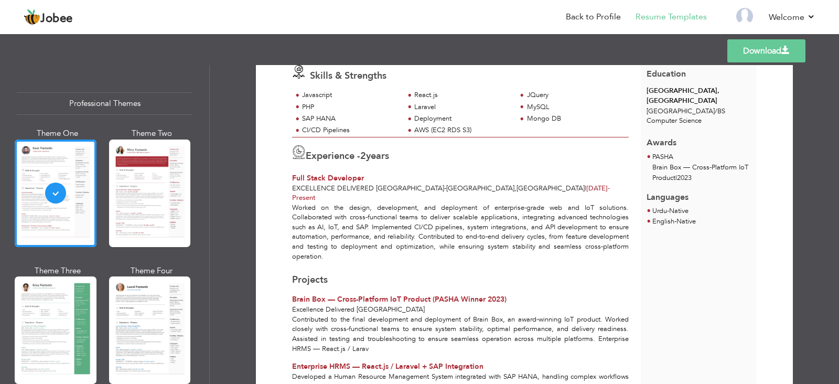
click at [770, 53] on link "Download" at bounding box center [766, 50] width 78 height 23
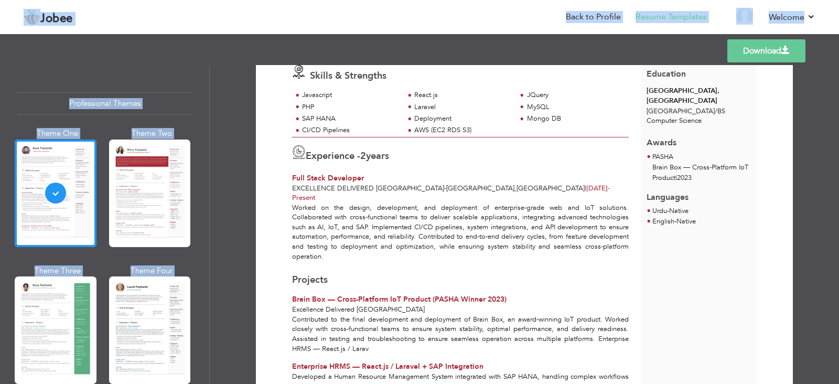
drag, startPoint x: 755, startPoint y: 65, endPoint x: 693, endPoint y: -57, distance: 136.9
click at [693, 0] on html "Jobee Back to Profile Resume Templates Resume Templates Cover Letters About My …" at bounding box center [419, 192] width 839 height 384
click at [404, 38] on div "Templates Download" at bounding box center [419, 51] width 839 height 34
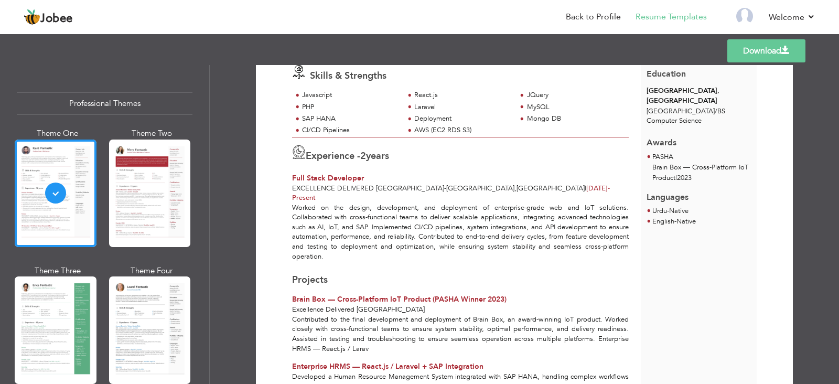
scroll to position [0, 0]
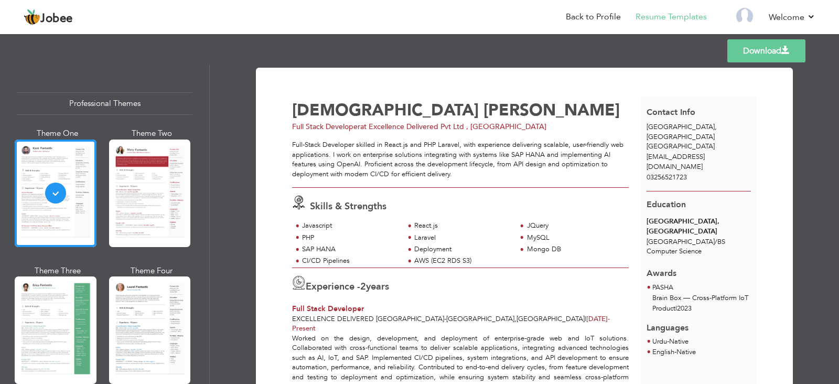
click at [769, 56] on link "Download" at bounding box center [766, 50] width 78 height 23
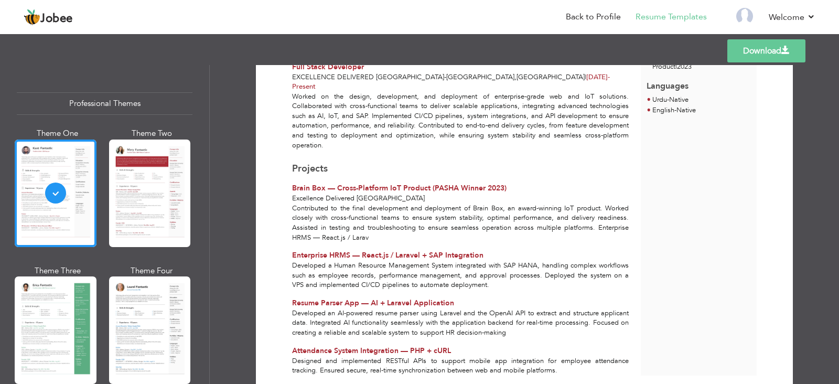
scroll to position [262, 0]
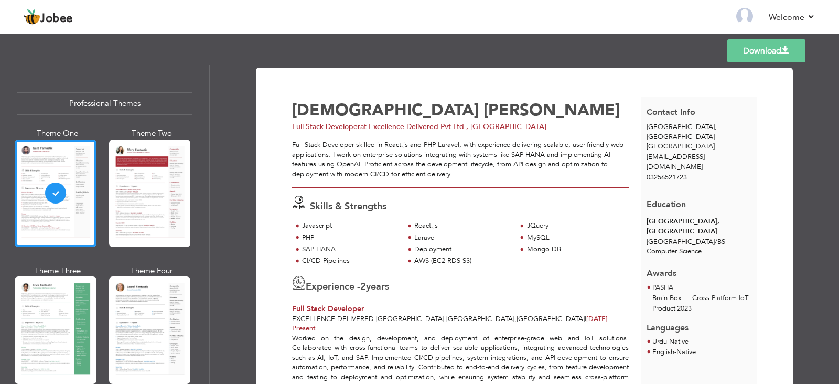
click at [766, 46] on link "Download" at bounding box center [766, 50] width 78 height 23
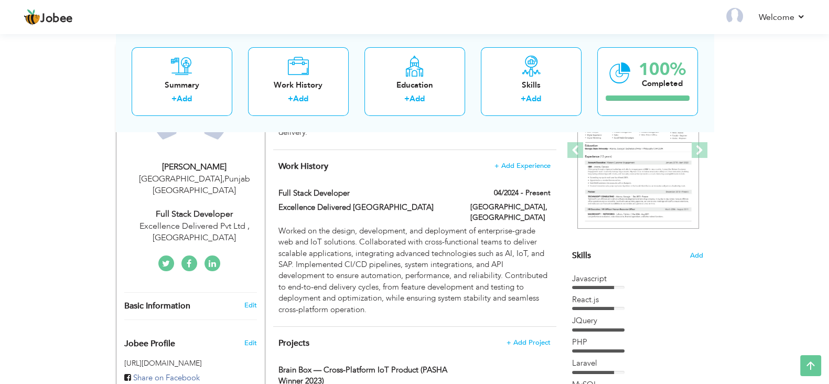
scroll to position [65, 0]
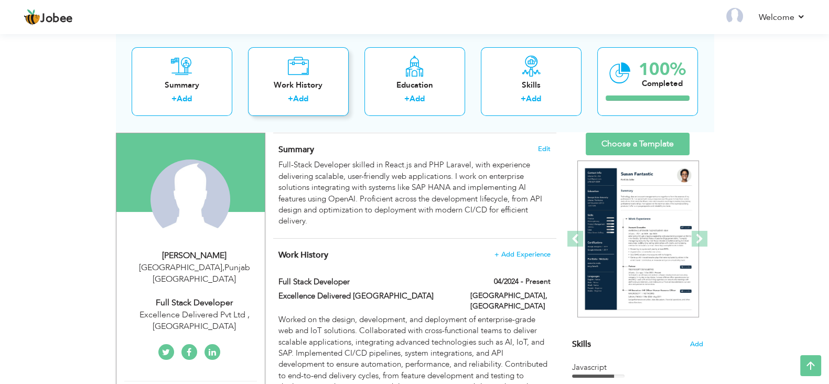
click at [333, 74] on div "Work History + Add" at bounding box center [298, 81] width 101 height 69
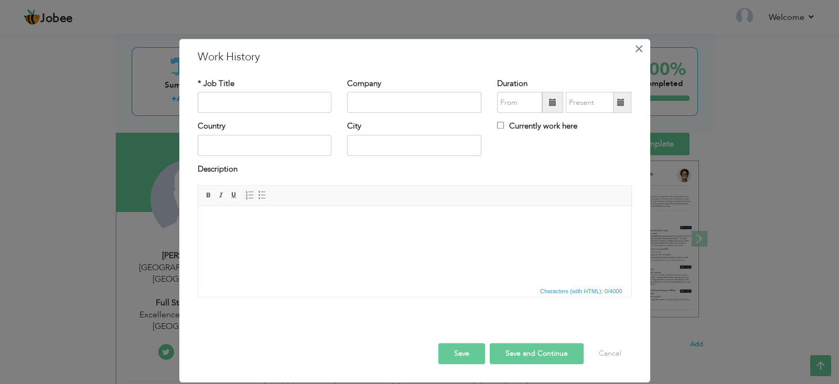
click at [639, 49] on span "×" at bounding box center [638, 48] width 9 height 19
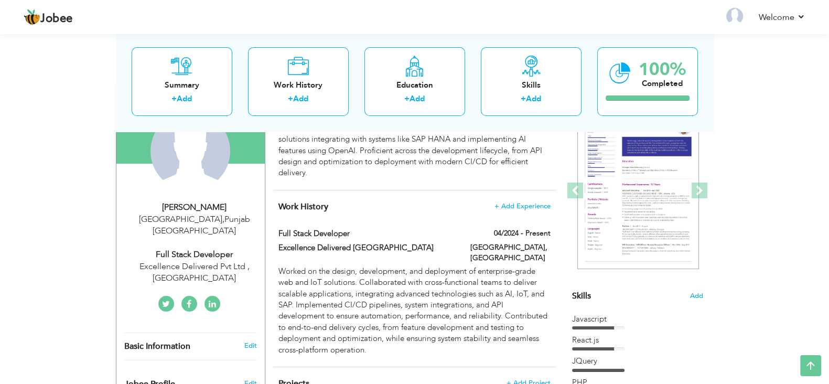
scroll to position [133, 0]
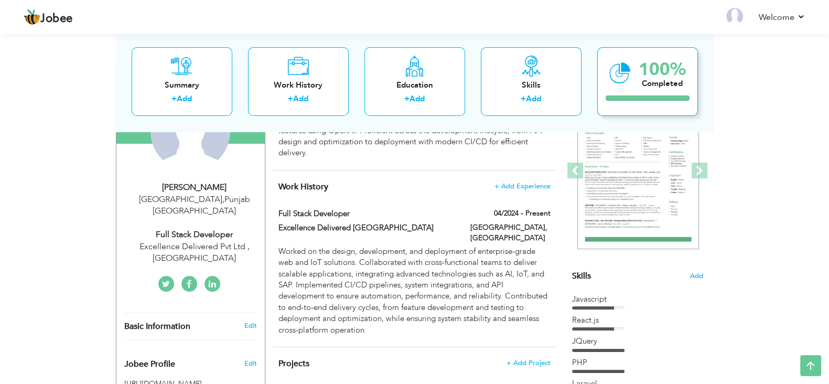
click at [643, 96] on div at bounding box center [648, 98] width 84 height 5
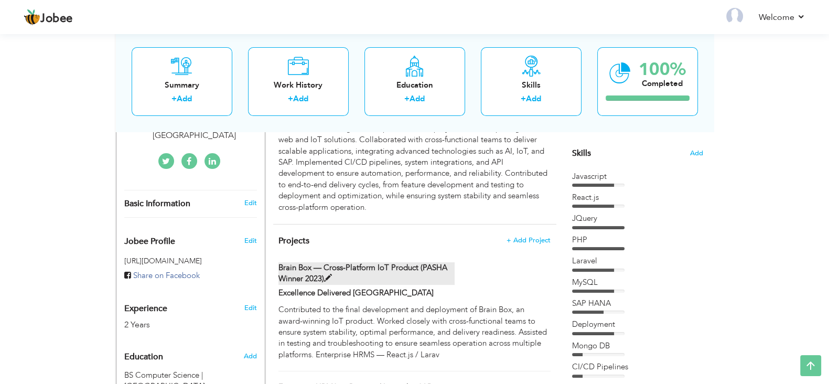
scroll to position [264, 0]
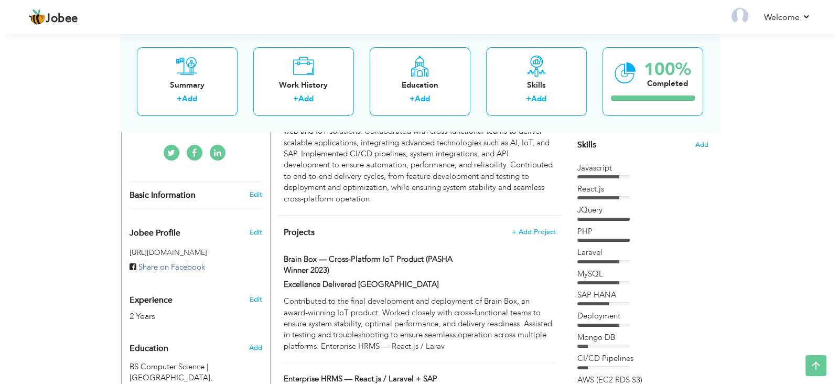
scroll to position [330, 0]
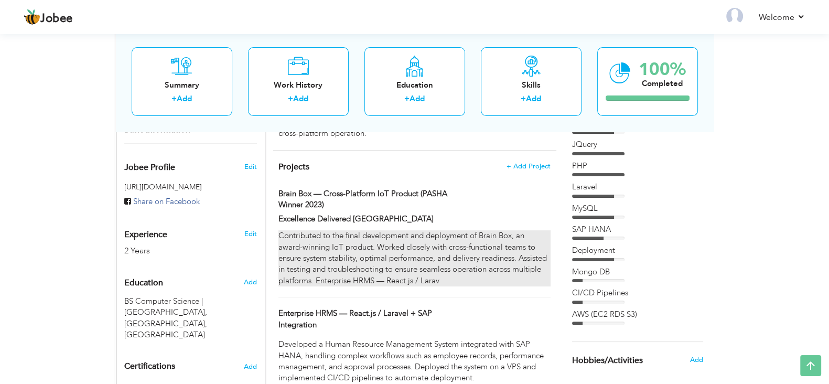
click at [447, 271] on div "Contributed to the final development and deployment of Brain Box, an award-winn…" at bounding box center [414, 258] width 272 height 56
type input "Excellence Delivered [GEOGRAPHIC_DATA]"
type input "Brain Box — Cross-Platform IoT Product (PASHA Winner 2023)"
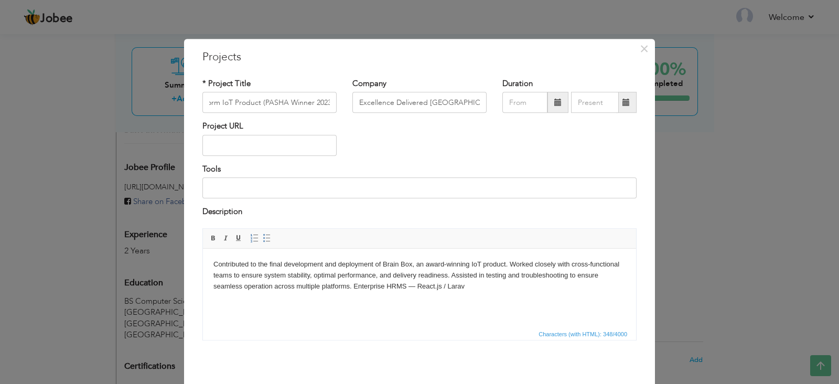
scroll to position [0, 0]
click at [513, 295] on html "Contributed to the final development and deployment of Brain Box, an award-winn…" at bounding box center [419, 274] width 433 height 53
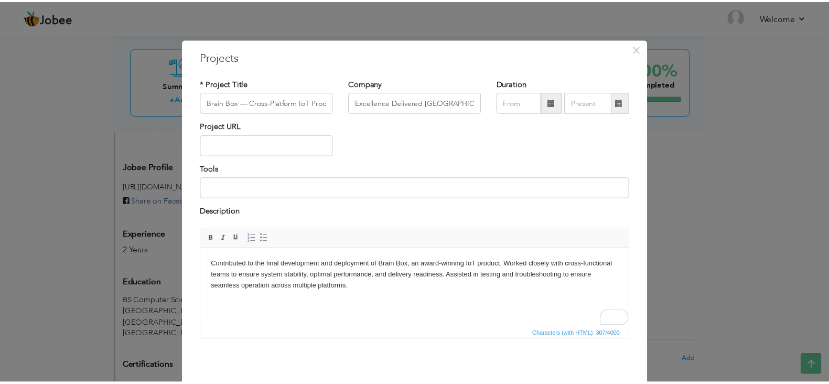
scroll to position [41, 0]
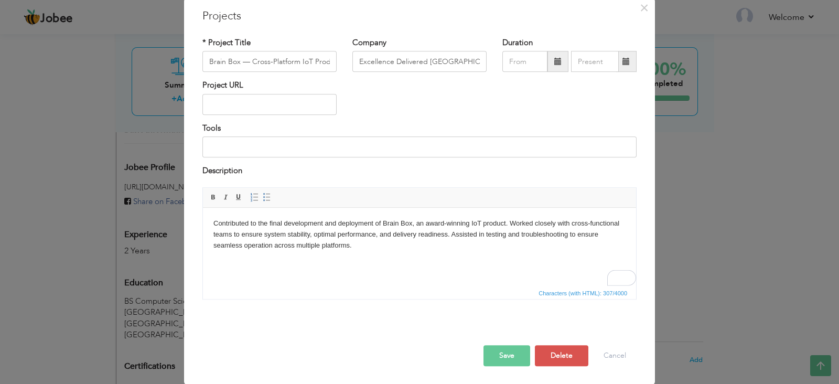
click at [505, 358] on button "Save" at bounding box center [506, 355] width 47 height 21
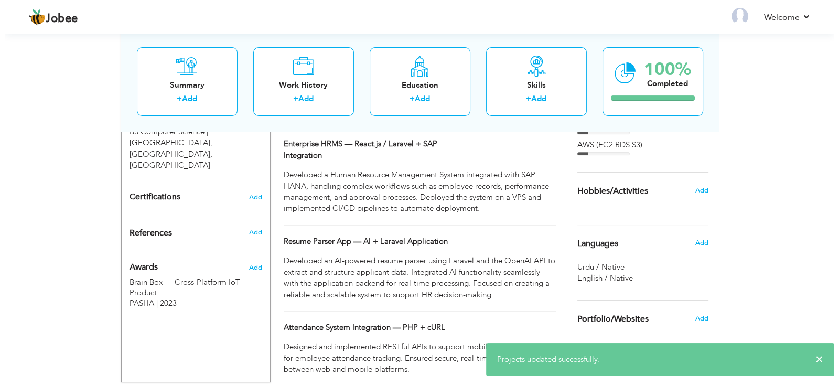
scroll to position [526, 0]
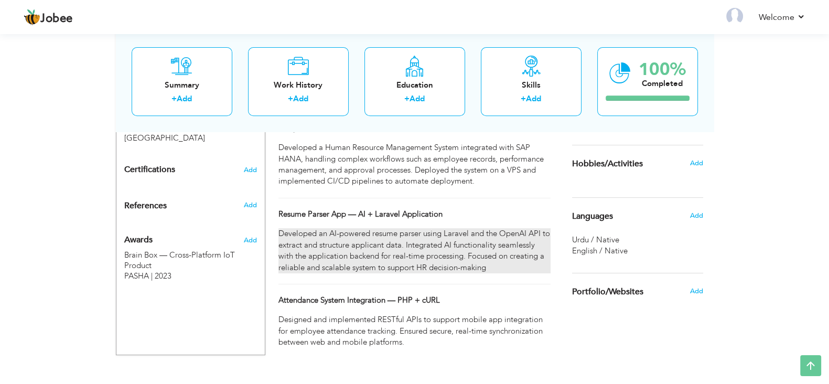
click at [485, 247] on div "Developed an AI-powered resume parser using Laravel and the OpenAI API to extra…" at bounding box center [414, 250] width 272 height 45
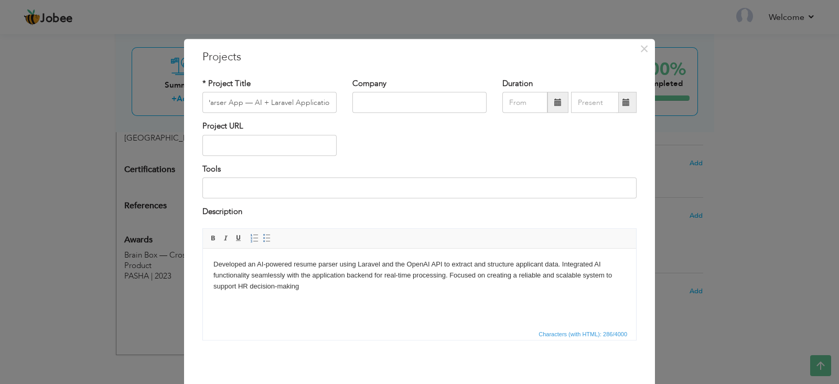
scroll to position [0, 0]
click at [387, 292] on html "Developed an AI-powered resume parser using Laravel and the OpenAI API to extra…" at bounding box center [419, 274] width 433 height 53
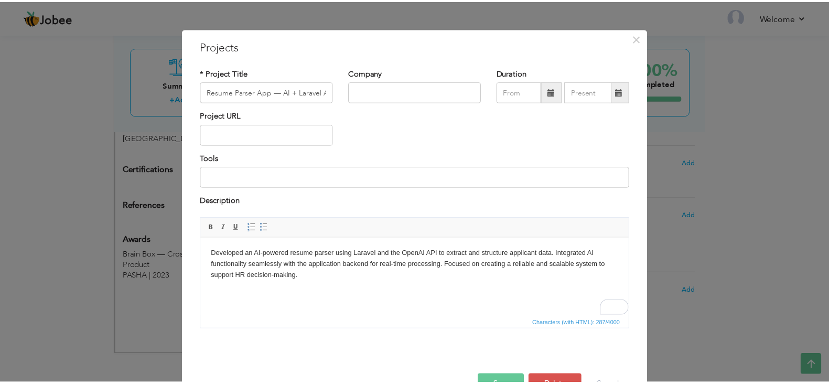
scroll to position [41, 0]
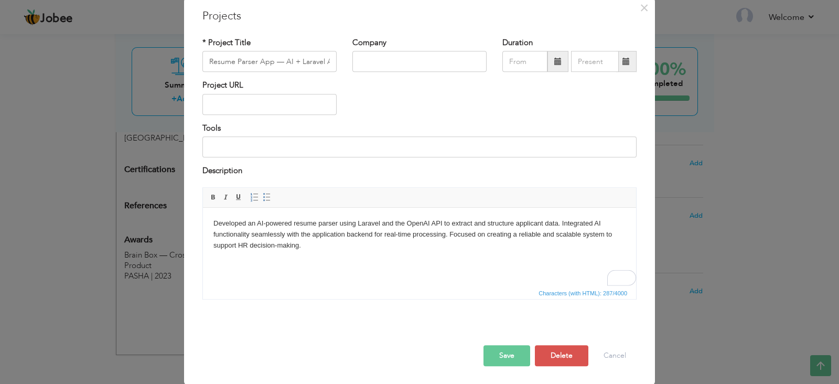
click at [491, 358] on button "Save" at bounding box center [506, 355] width 47 height 21
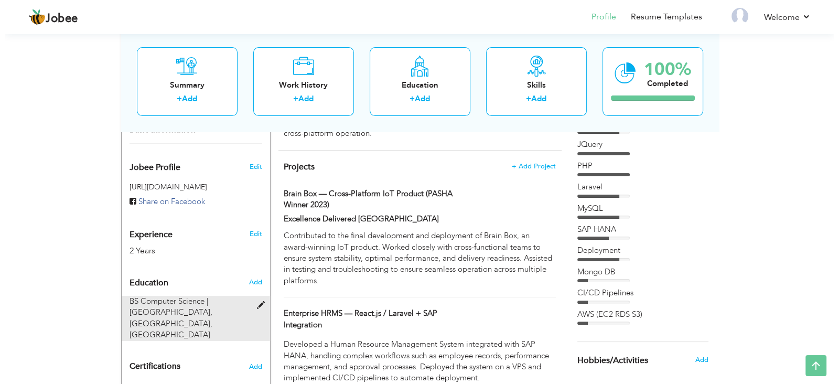
scroll to position [395, 0]
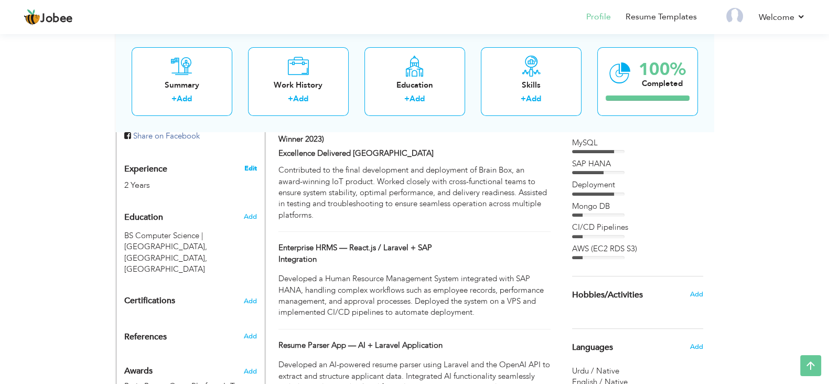
click at [249, 164] on link "Edit" at bounding box center [250, 168] width 13 height 9
type input "[DEMOGRAPHIC_DATA]"
type input "[PERSON_NAME]"
type input "03256521723"
select select "number:166"
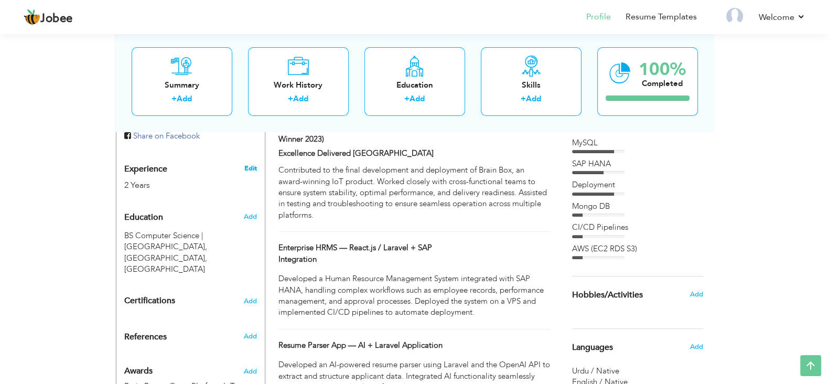
type input "[GEOGRAPHIC_DATA]"
select select "number:4"
type input "Excellence Delivered Pvt Ltd , Lahore"
type input "Full Stack Developer"
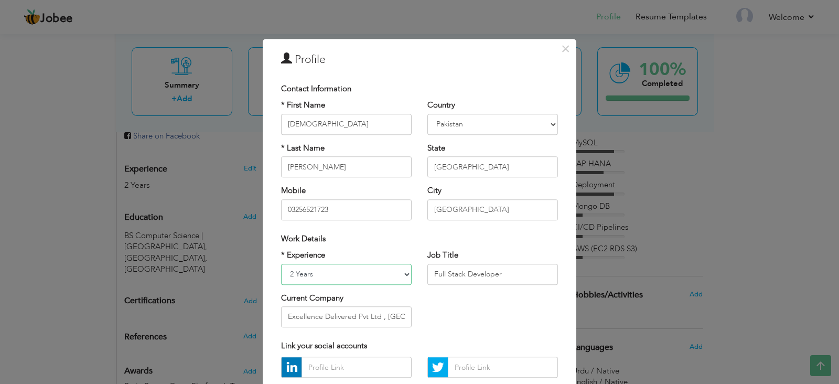
click at [372, 270] on select "Entry Level Less than 1 Year 1 Year 2 Years 3 Years 4 Years 5 Years 6 Years 7 Y…" at bounding box center [346, 274] width 131 height 21
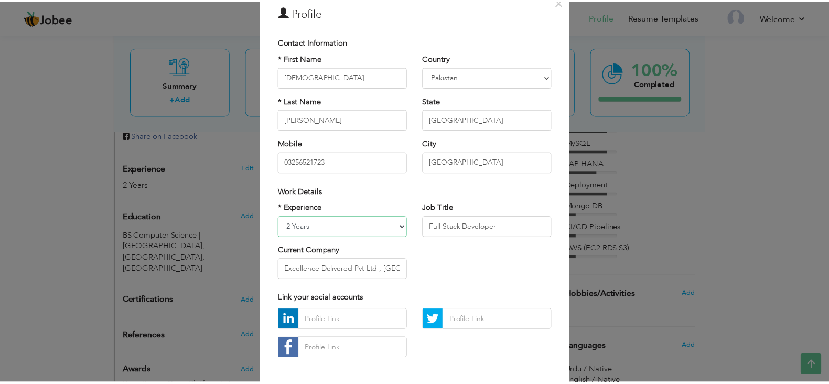
scroll to position [94, 0]
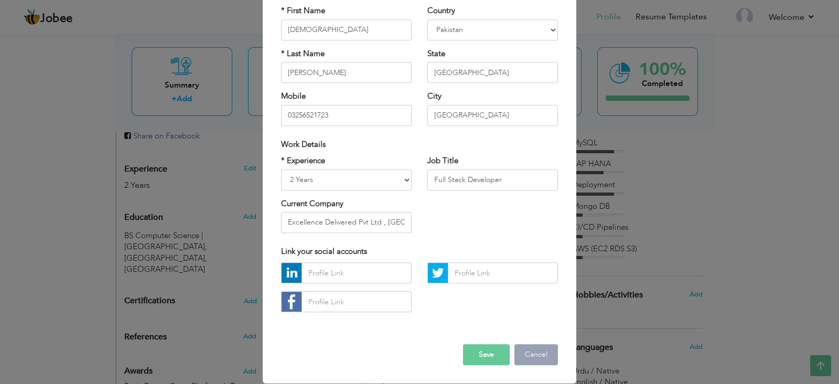
click at [524, 358] on button "Cancel" at bounding box center [536, 354] width 44 height 21
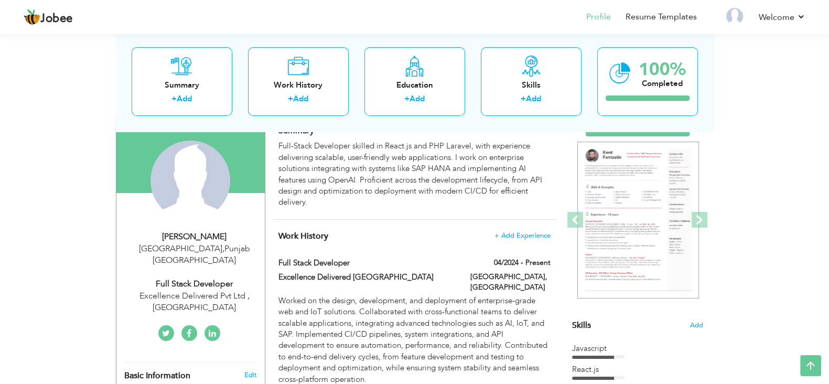
scroll to position [68, 0]
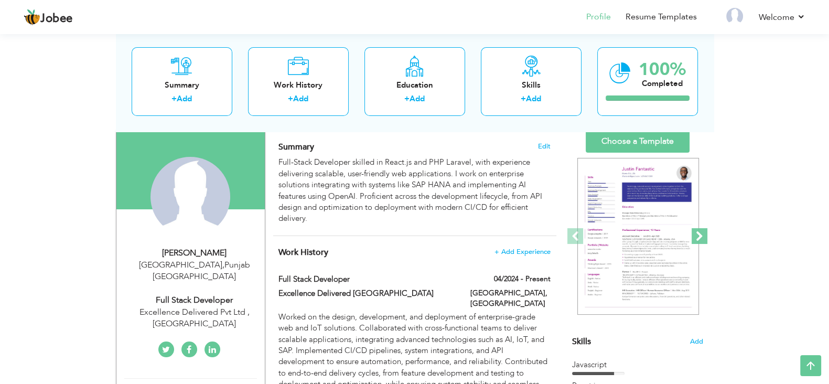
click at [699, 239] on span at bounding box center [700, 236] width 16 height 16
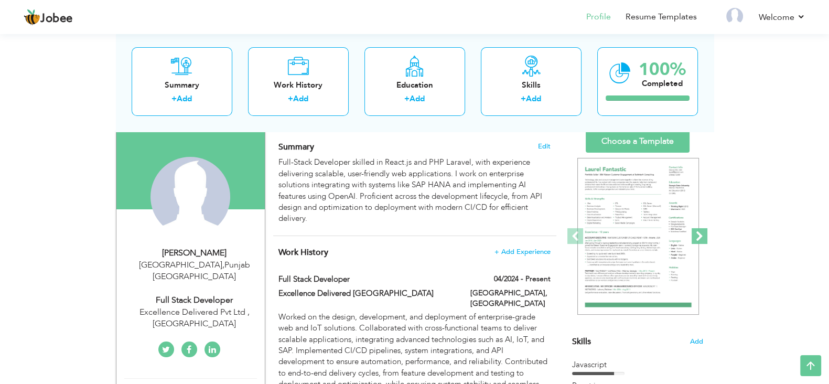
click at [699, 239] on span at bounding box center [700, 236] width 16 height 16
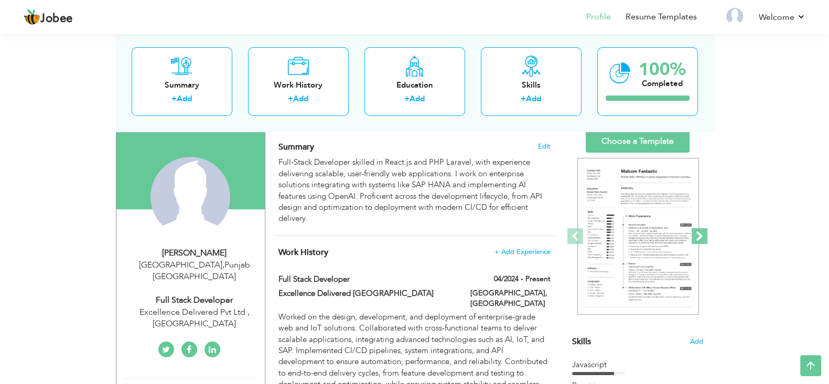
click at [699, 239] on span at bounding box center [700, 236] width 16 height 16
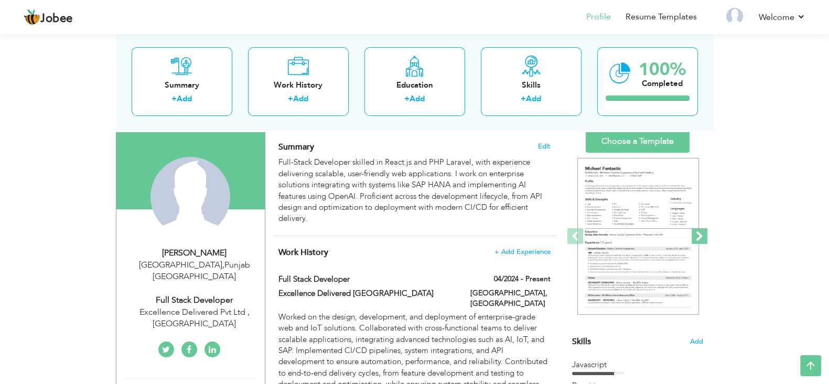
click at [699, 239] on span at bounding box center [700, 236] width 16 height 16
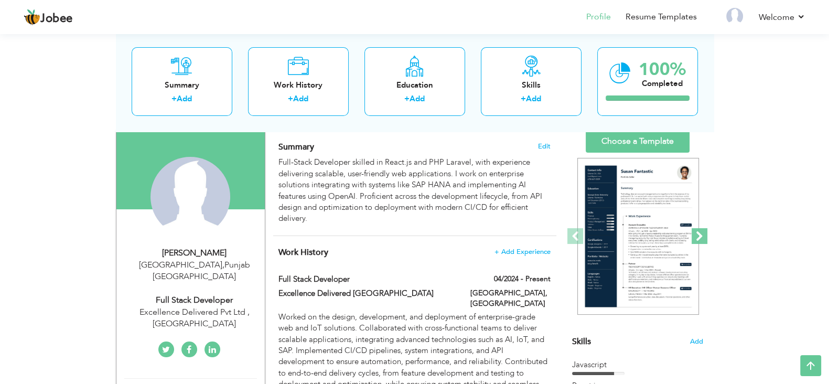
click at [699, 239] on span at bounding box center [700, 236] width 16 height 16
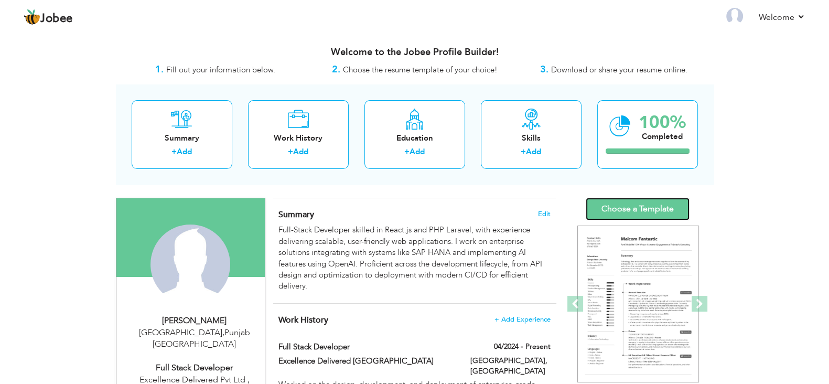
click at [606, 209] on link "Choose a Template" at bounding box center [638, 209] width 104 height 23
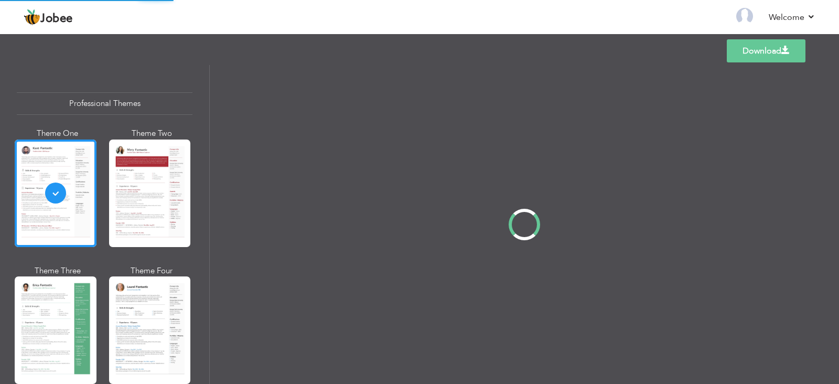
click at [671, 142] on div at bounding box center [524, 224] width 629 height 319
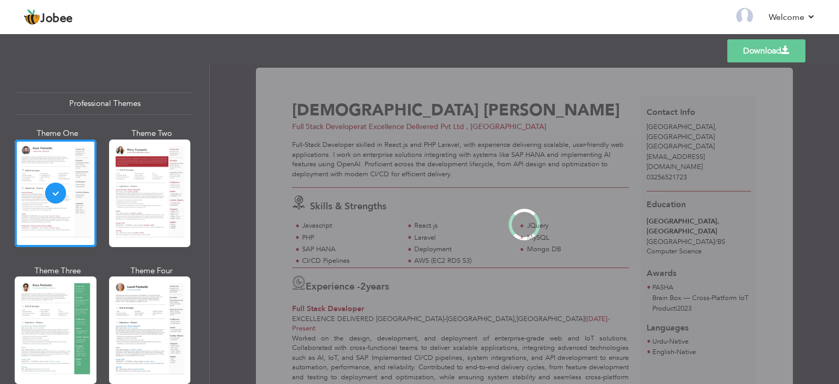
click at [774, 52] on link "Download" at bounding box center [766, 50] width 78 height 23
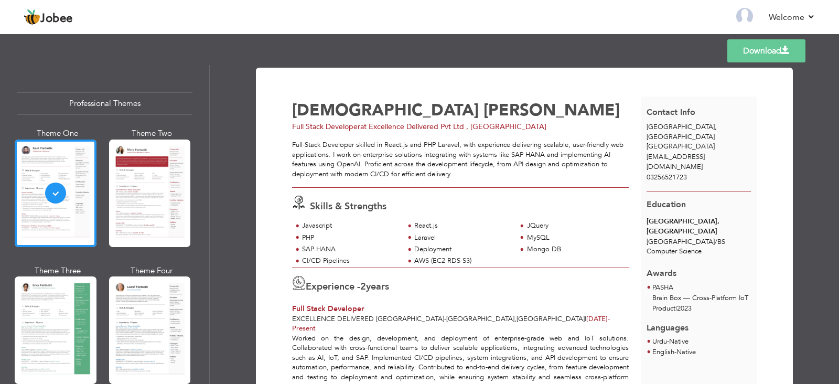
click at [780, 51] on link "Download" at bounding box center [766, 50] width 78 height 23
click at [746, 51] on link "Download" at bounding box center [766, 50] width 78 height 23
click at [575, 2] on header "Jobee Back to Profile Resume Templates Resume Templates Cover Letters About My …" at bounding box center [419, 16] width 839 height 35
